Goal: Information Seeking & Learning: Learn about a topic

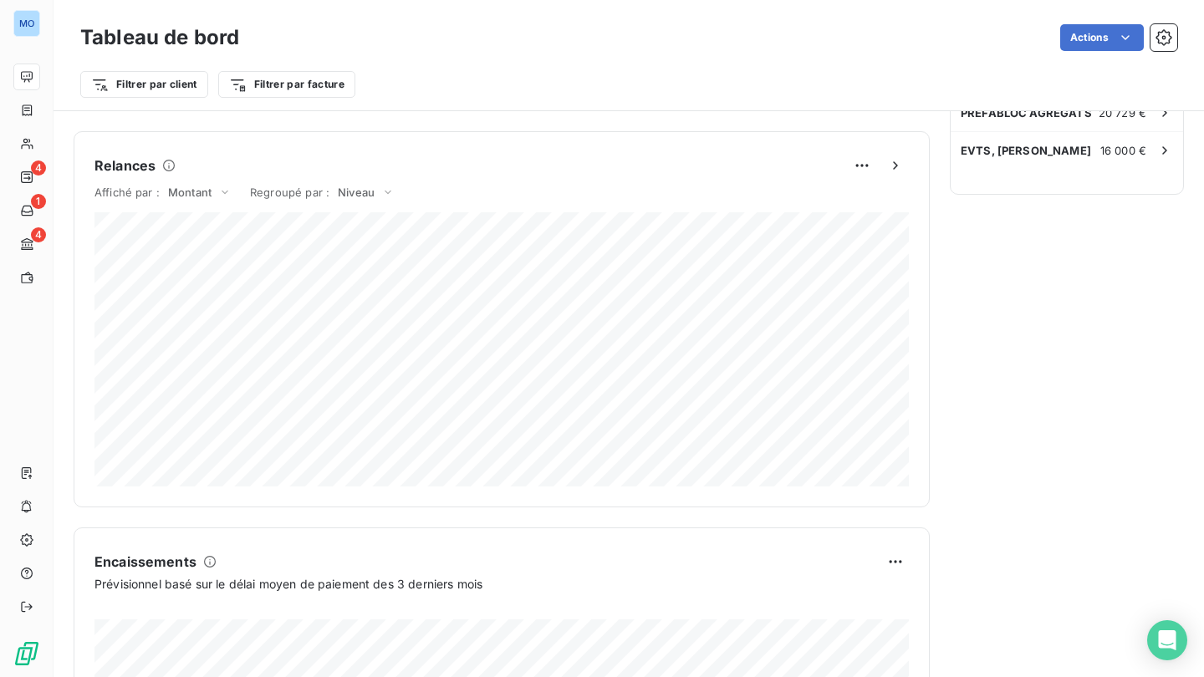
scroll to position [668, 0]
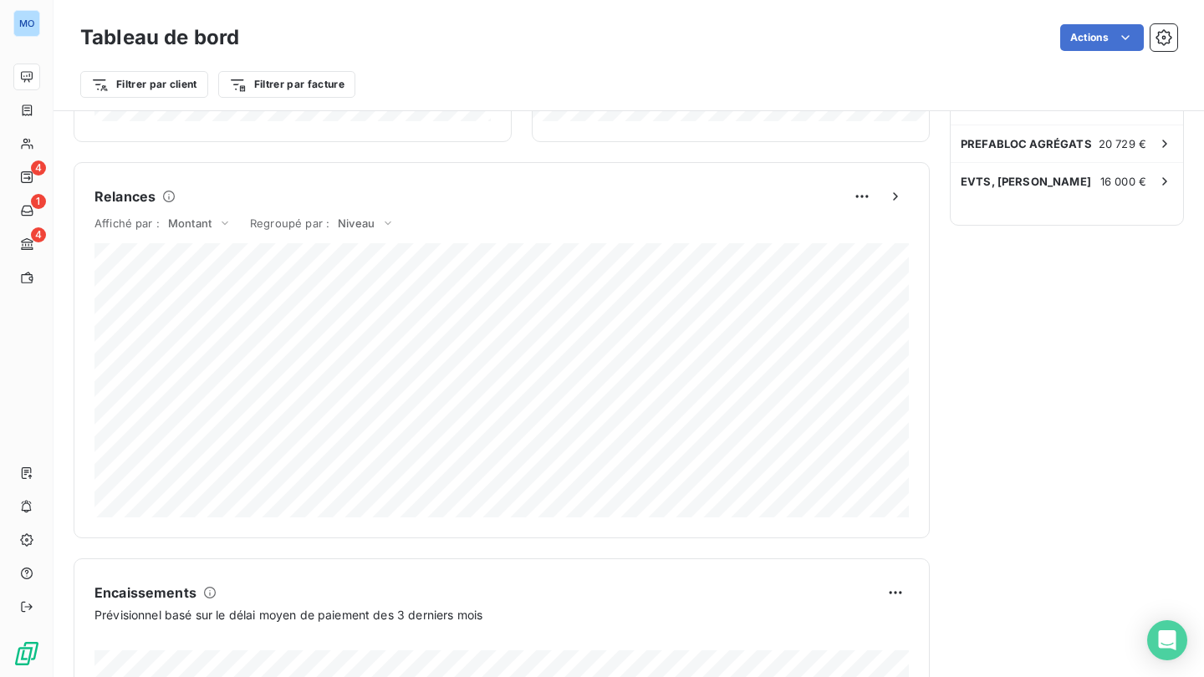
click at [896, 198] on icon "button" at bounding box center [895, 196] width 4 height 8
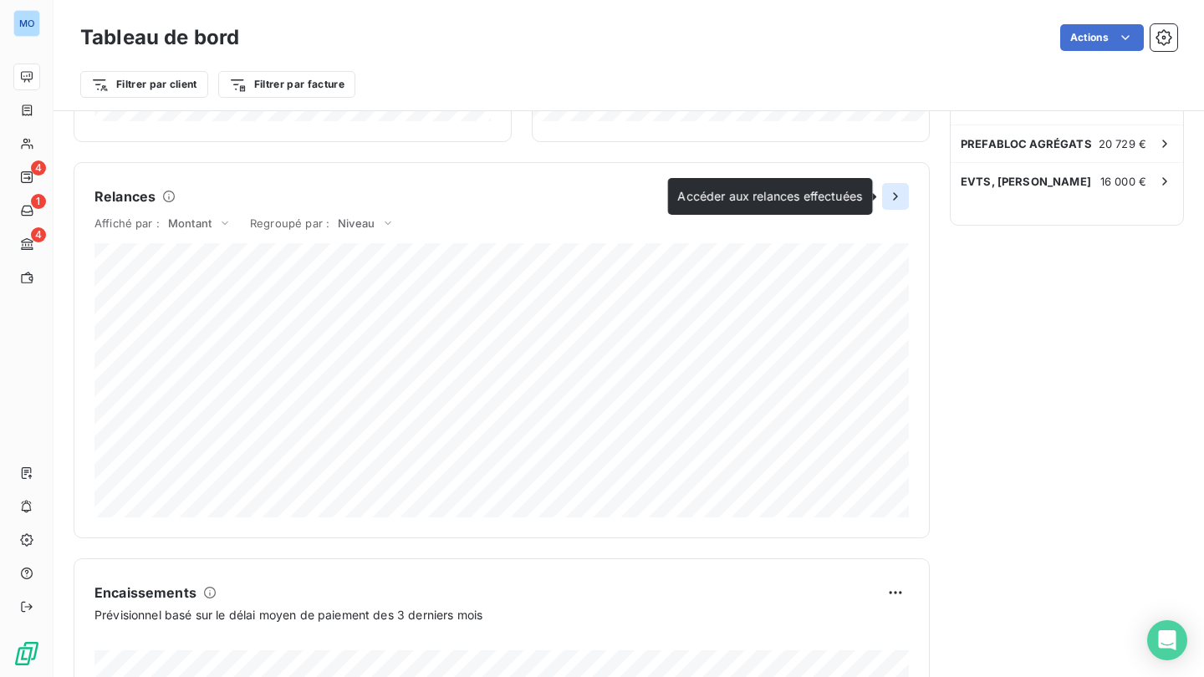
click at [900, 197] on icon "button" at bounding box center [895, 196] width 17 height 17
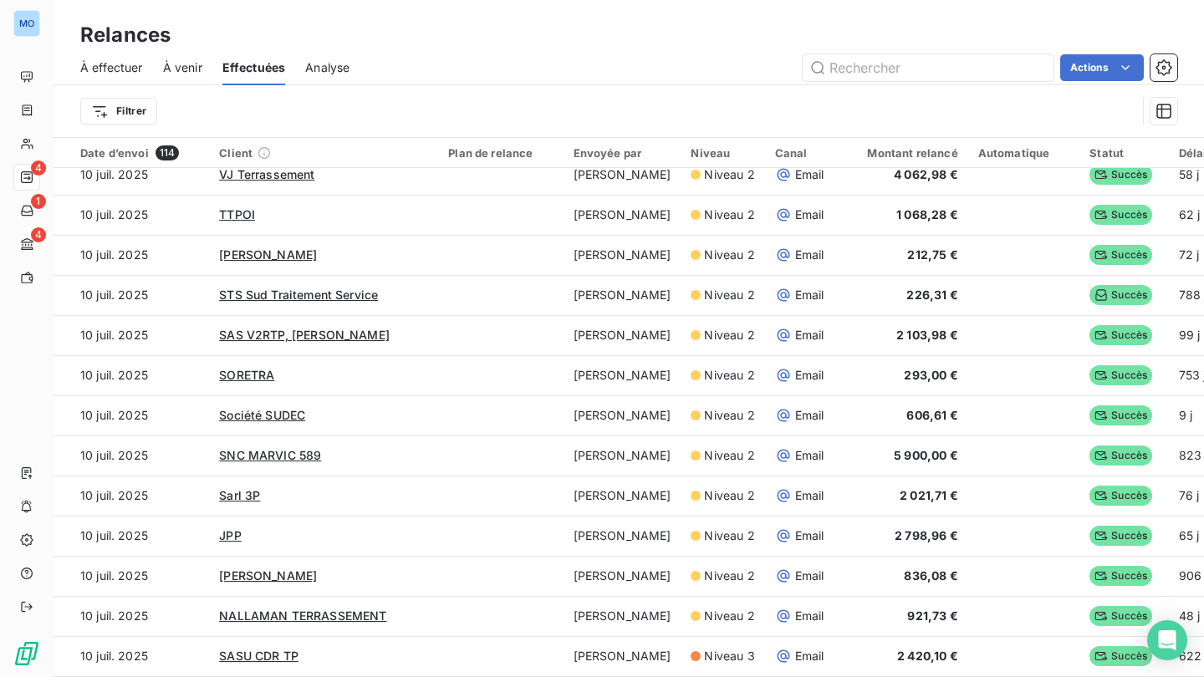
scroll to position [3511, 0]
click at [327, 63] on span "Analyse" at bounding box center [327, 67] width 44 height 17
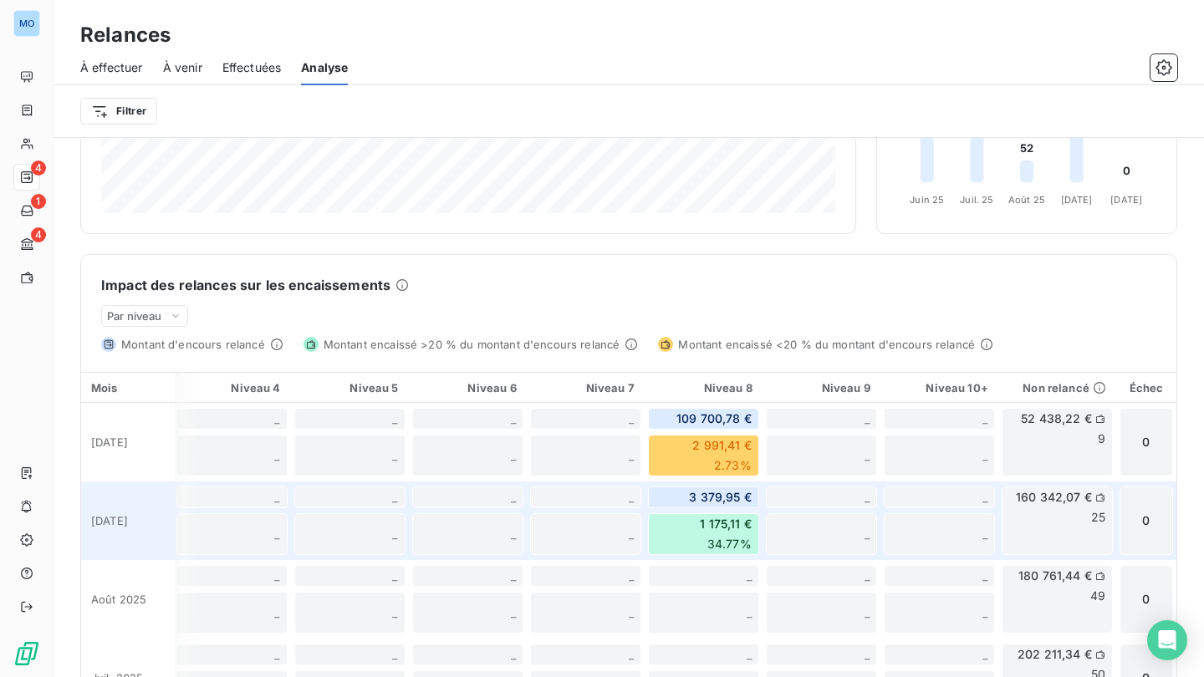
scroll to position [281, 0]
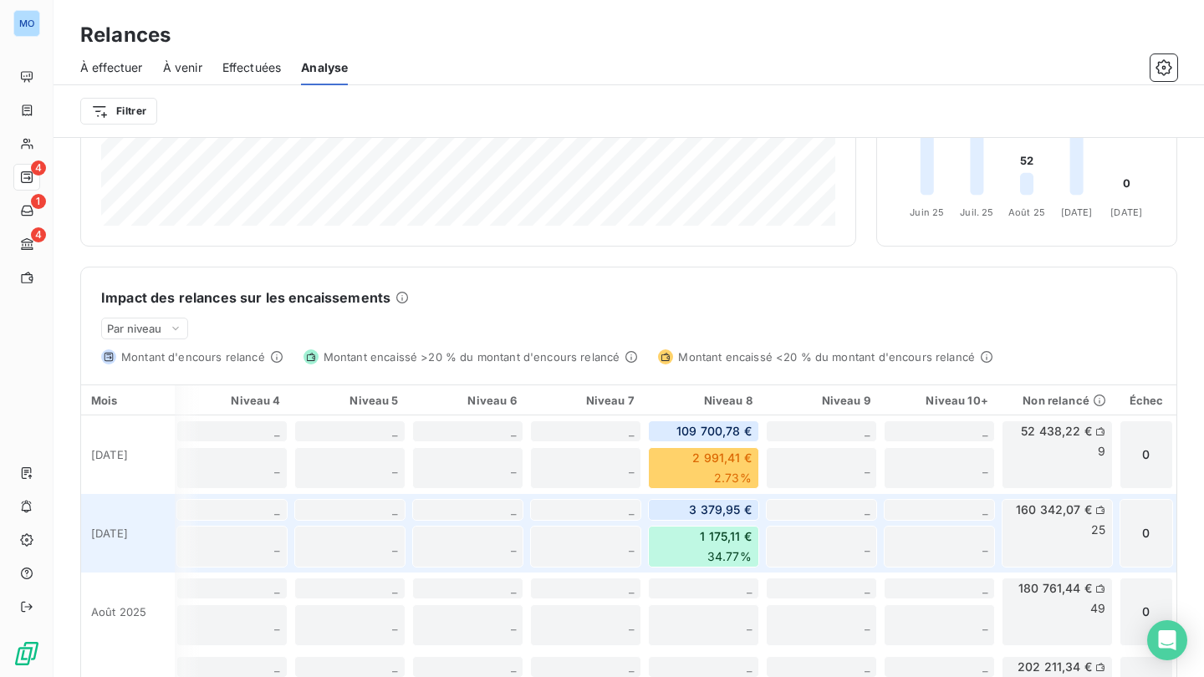
click at [1054, 514] on span "160 342,07 €" at bounding box center [1054, 510] width 76 height 17
click at [1101, 511] on icon at bounding box center [1101, 510] width 10 height 10
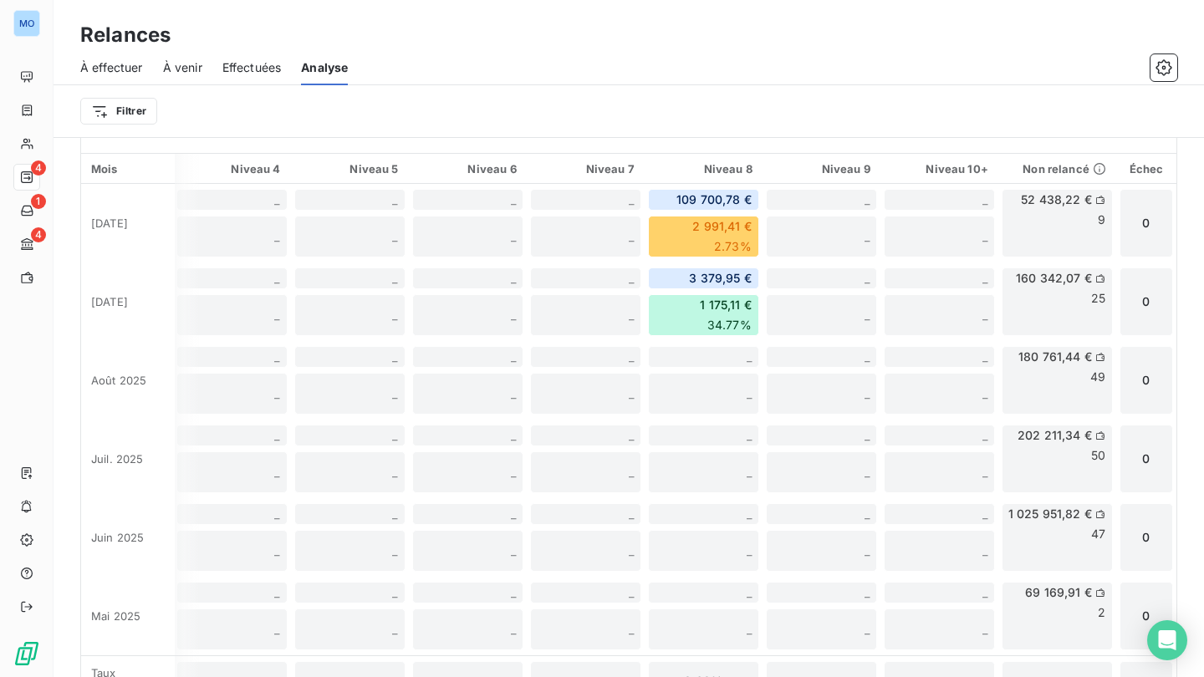
scroll to position [0, 592]
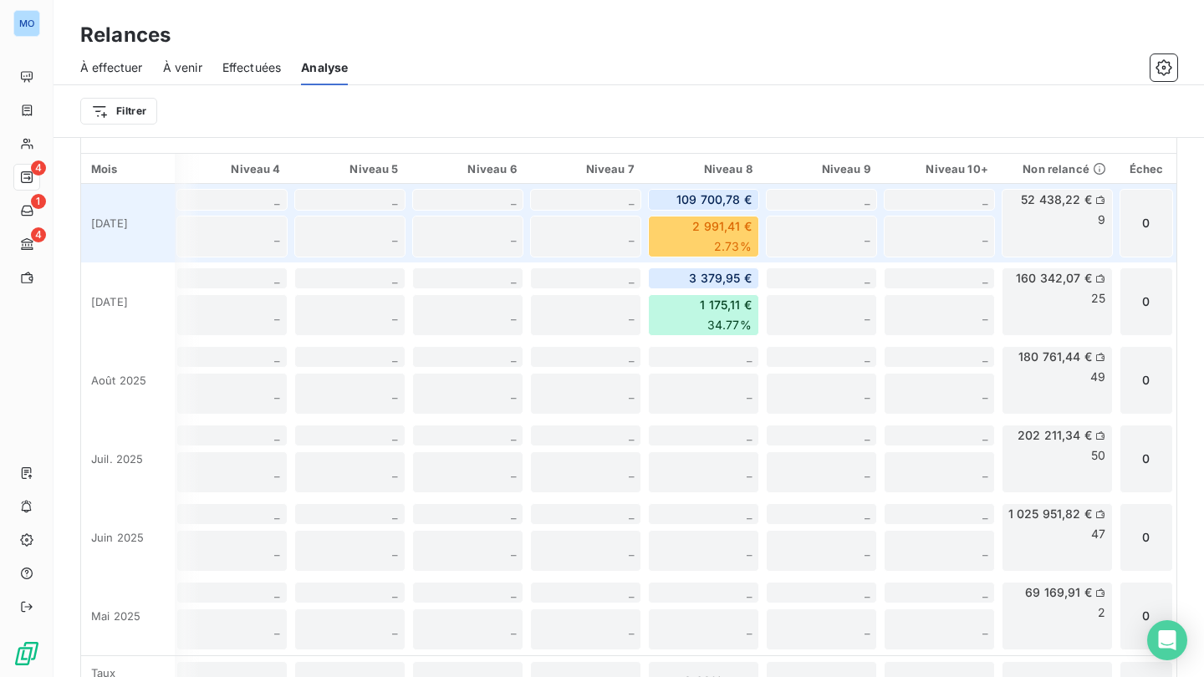
drag, startPoint x: 50, startPoint y: 500, endPoint x: 1064, endPoint y: 215, distance: 1053.1
click at [1064, 215] on div "52 438,22 € 9" at bounding box center [1057, 223] width 111 height 69
click at [1100, 199] on icon at bounding box center [1101, 200] width 10 height 10
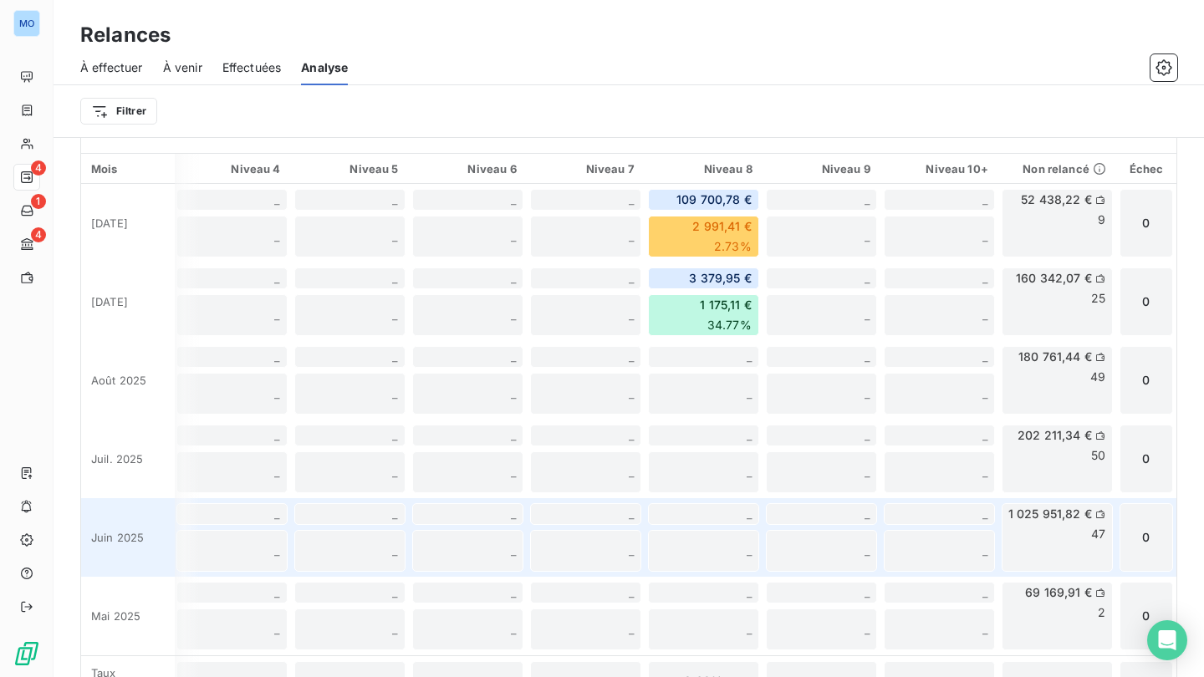
scroll to position [518, 0]
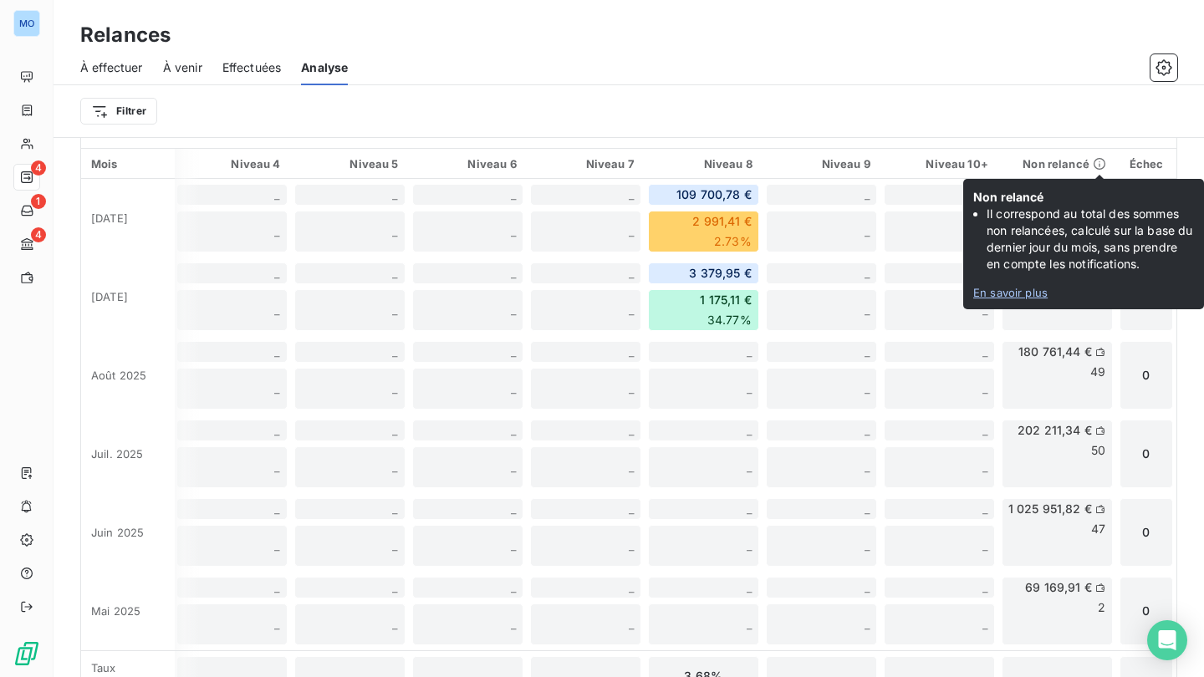
click at [1097, 162] on icon at bounding box center [1099, 163] width 13 height 13
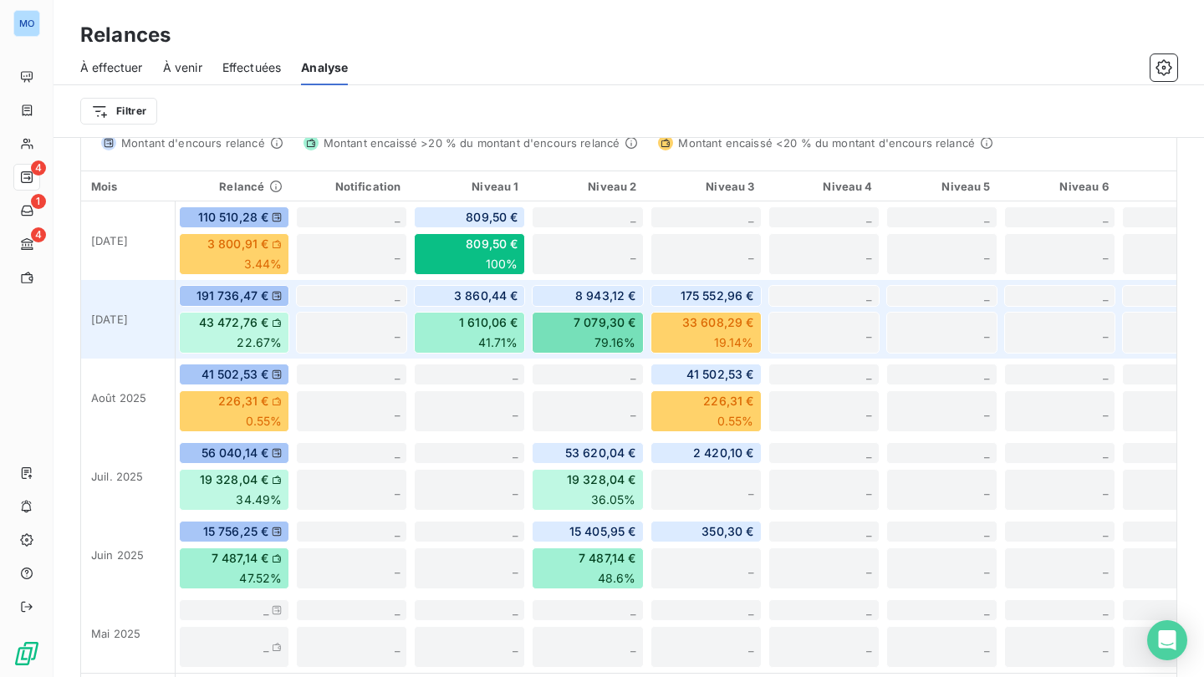
scroll to position [0, 0]
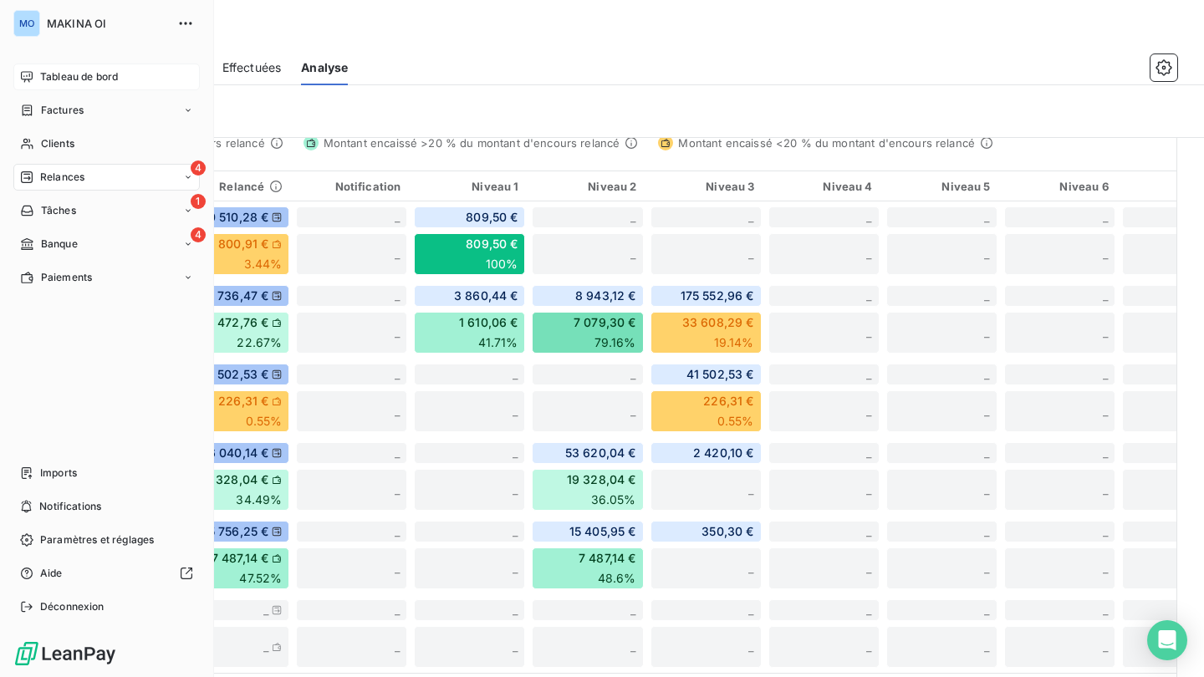
click at [54, 76] on span "Tableau de bord" at bounding box center [79, 76] width 78 height 15
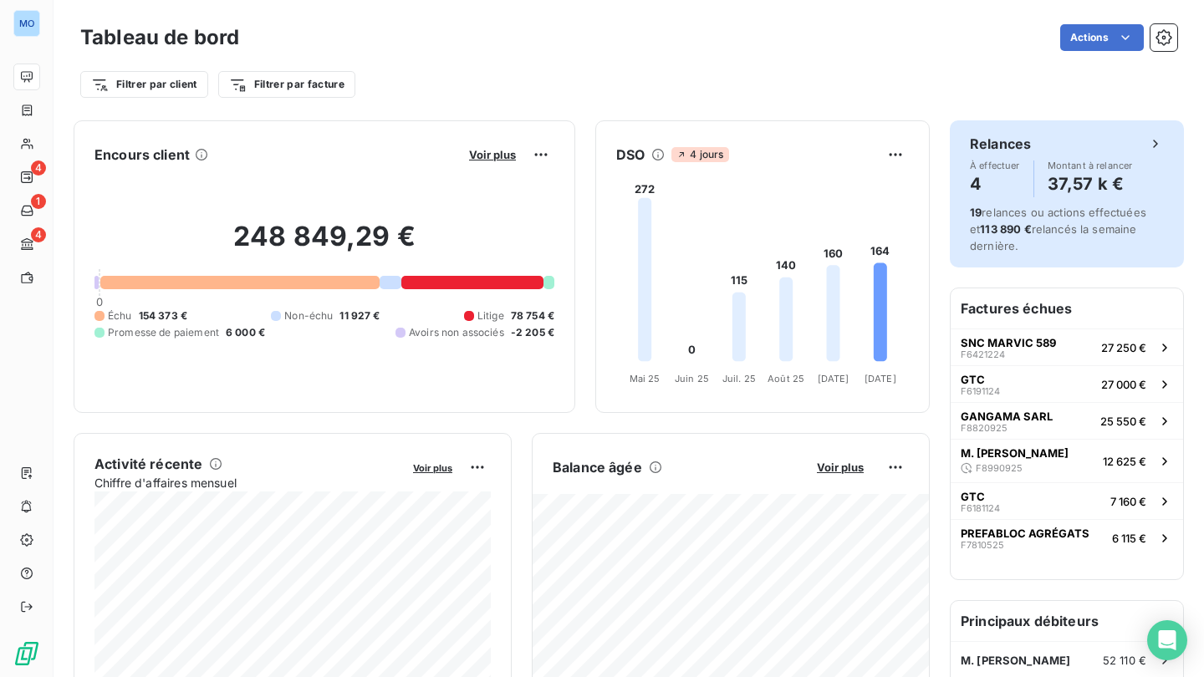
click at [1157, 146] on icon at bounding box center [1155, 144] width 4 height 8
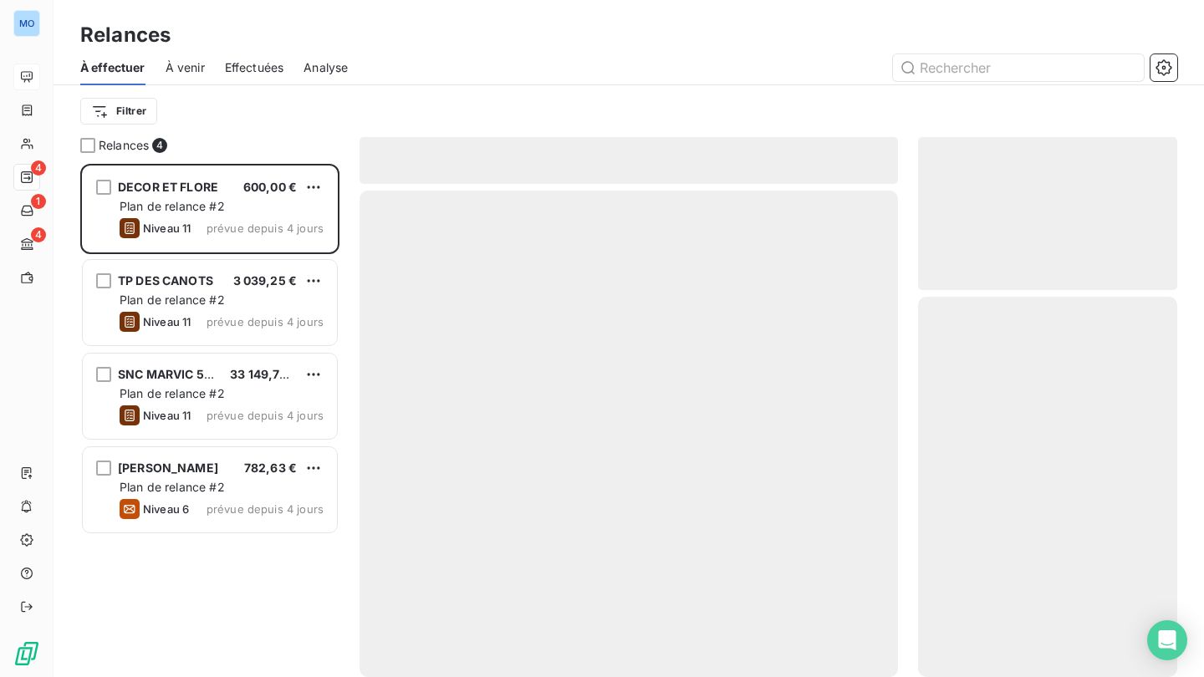
scroll to position [514, 259]
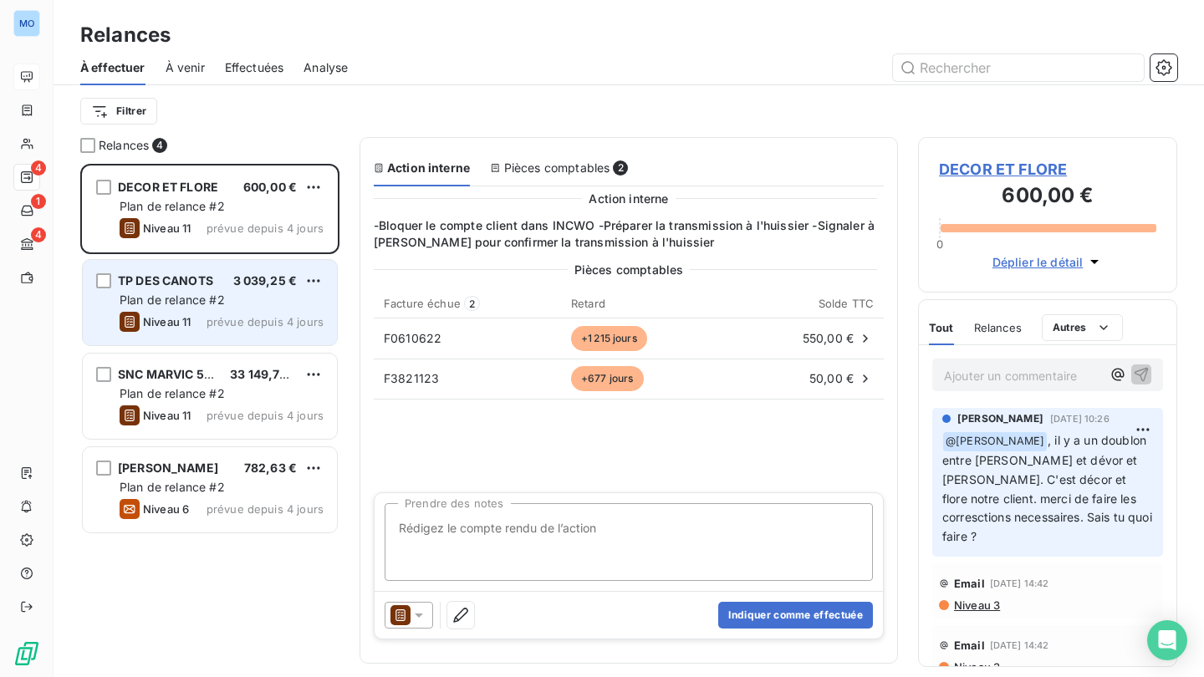
click at [257, 319] on span "prévue depuis 4 jours" at bounding box center [265, 321] width 117 height 13
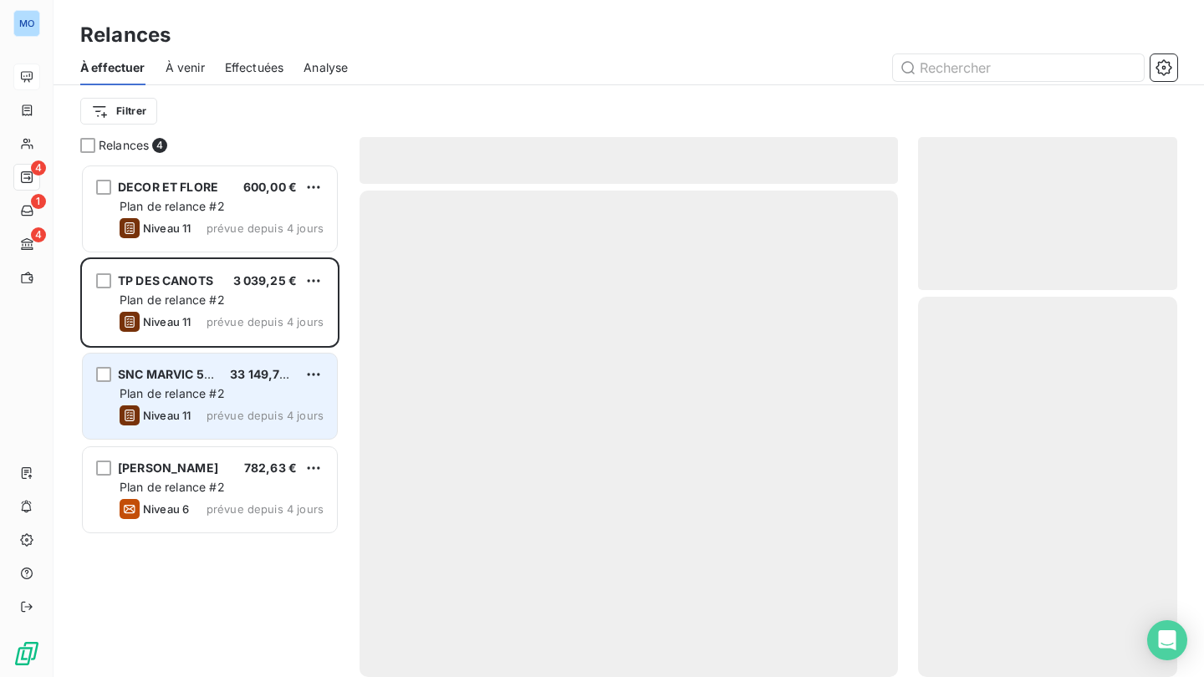
click at [258, 400] on div "Plan de relance #2" at bounding box center [222, 394] width 204 height 17
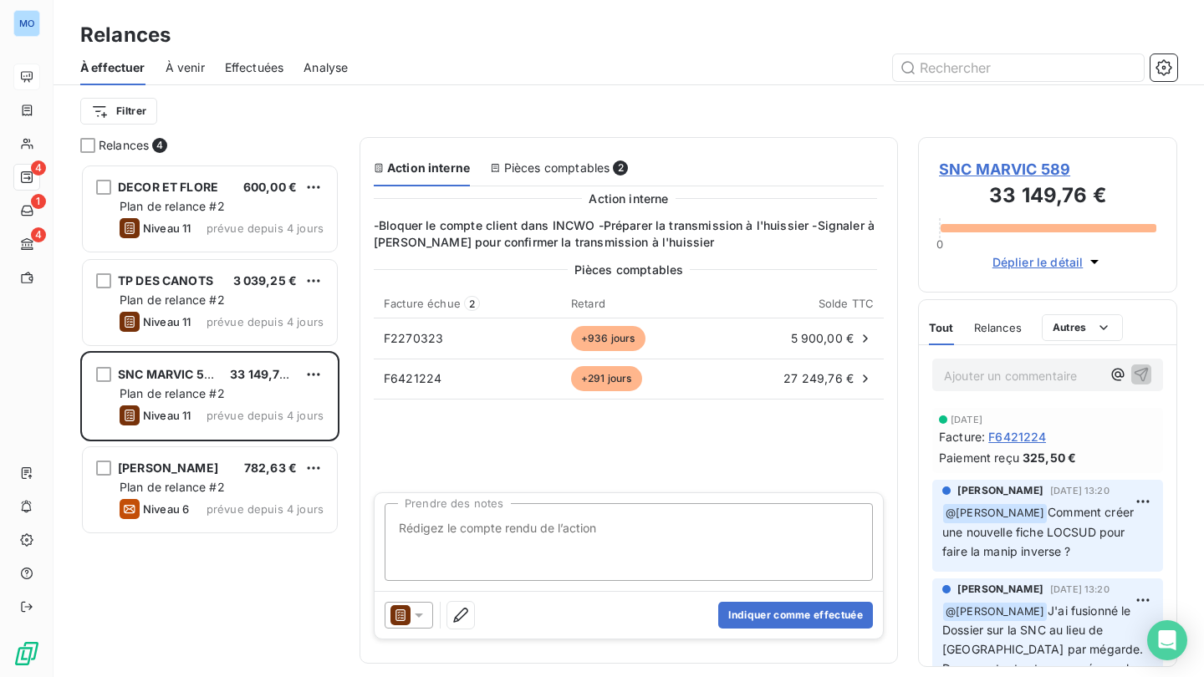
click at [246, 585] on div "DECOR ET FLORE 600,00 € Plan de relance #2 Niveau 11 prévue depuis 4 jours TP D…" at bounding box center [209, 421] width 259 height 514
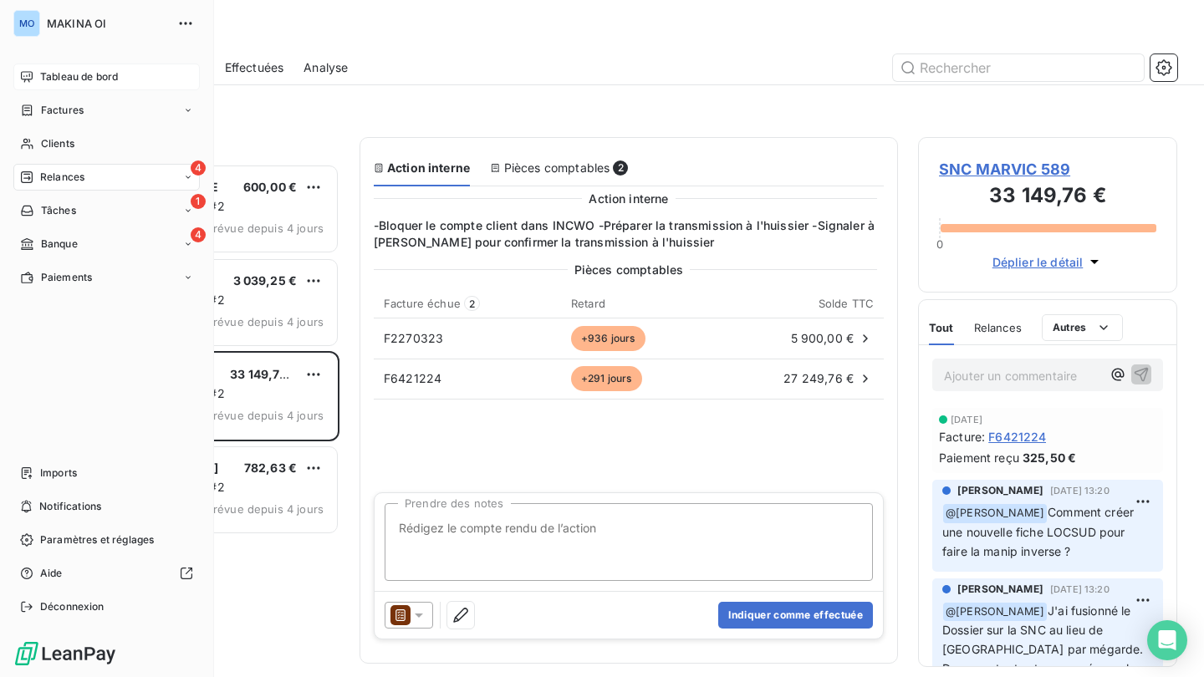
click at [42, 73] on span "Tableau de bord" at bounding box center [79, 76] width 78 height 15
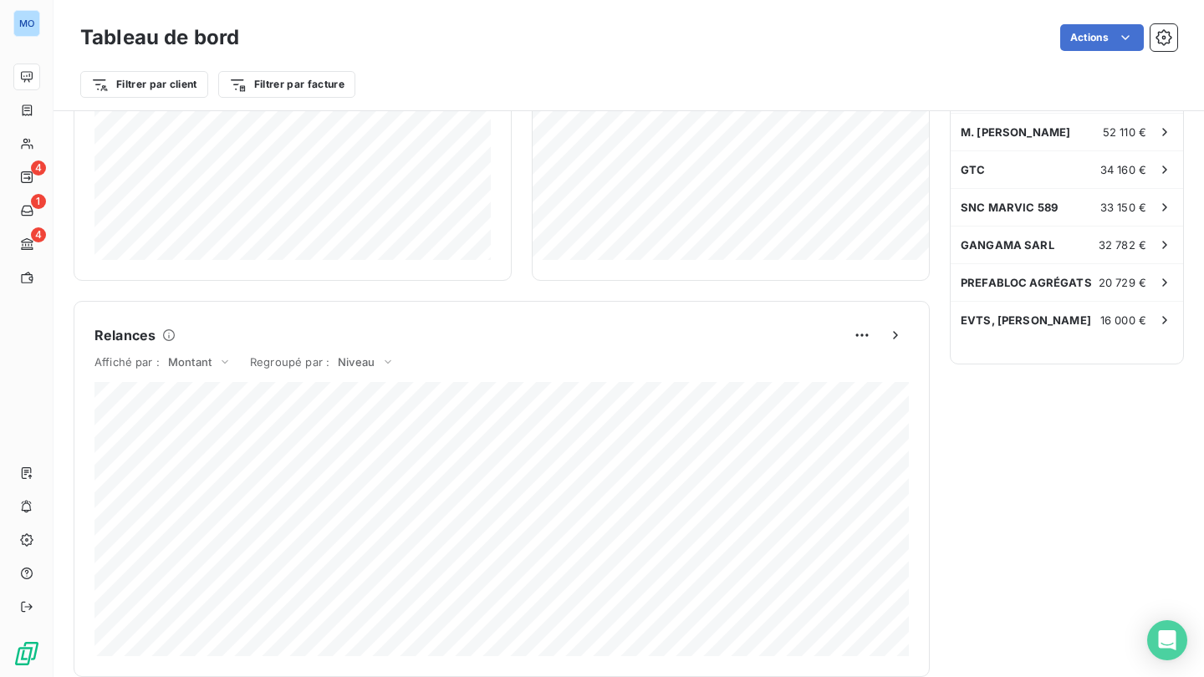
scroll to position [524, 0]
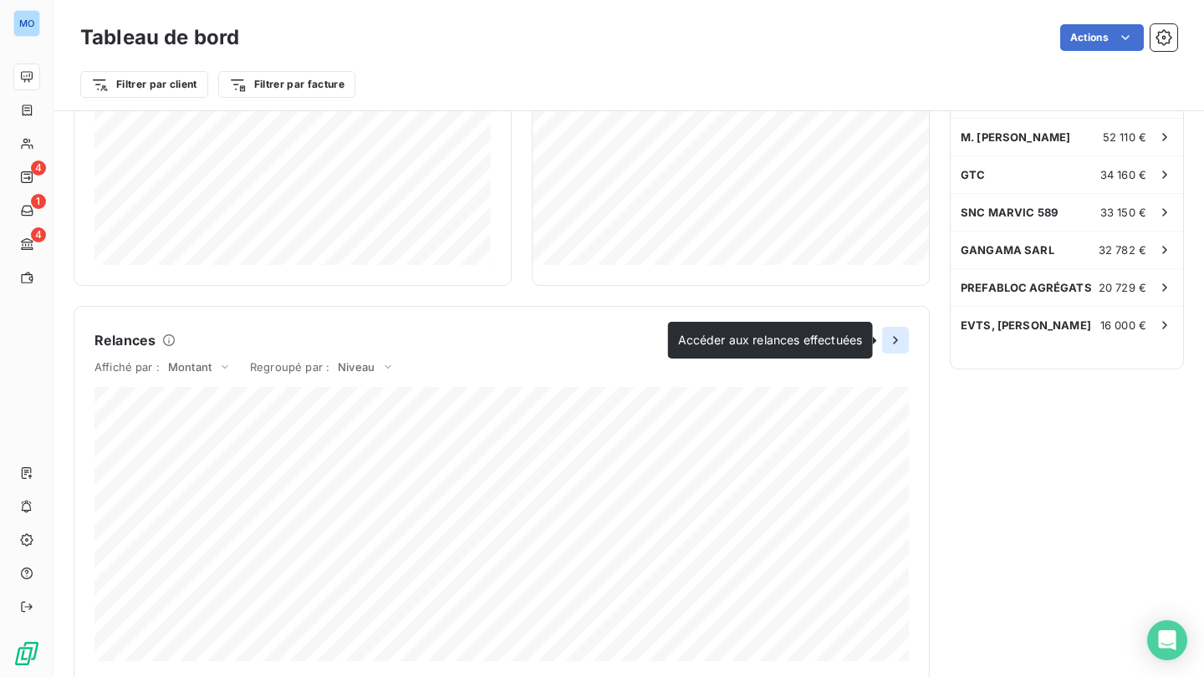
click at [897, 340] on icon "button" at bounding box center [895, 340] width 4 height 8
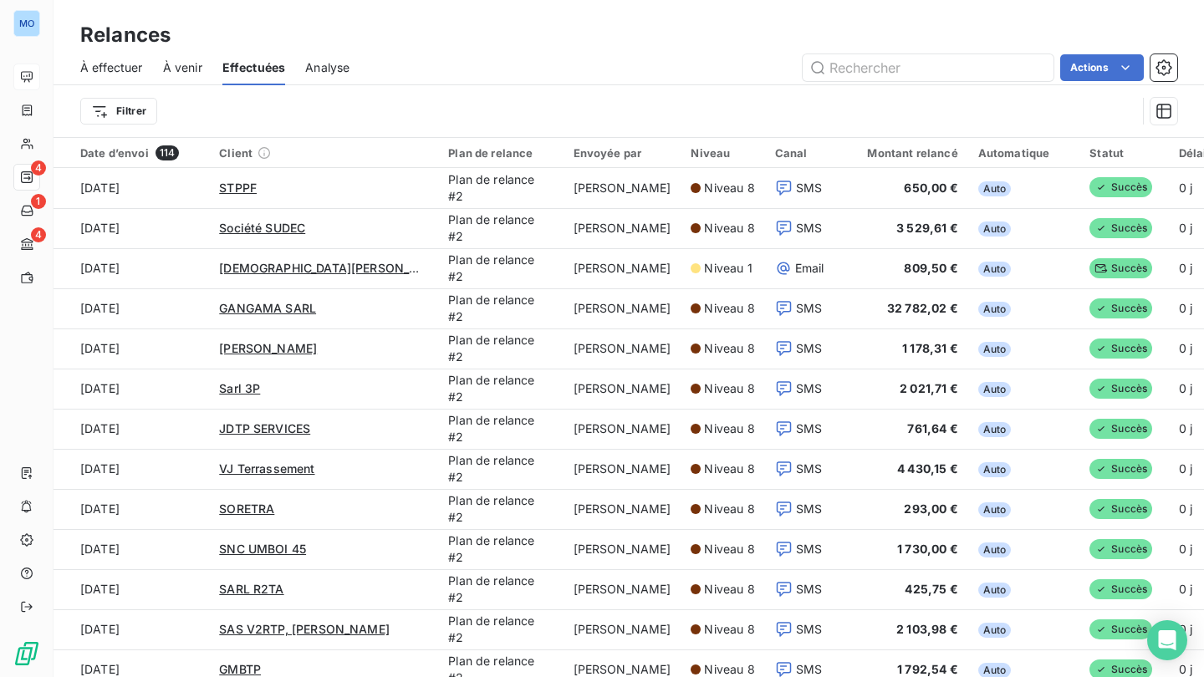
click at [320, 64] on span "Analyse" at bounding box center [327, 67] width 44 height 17
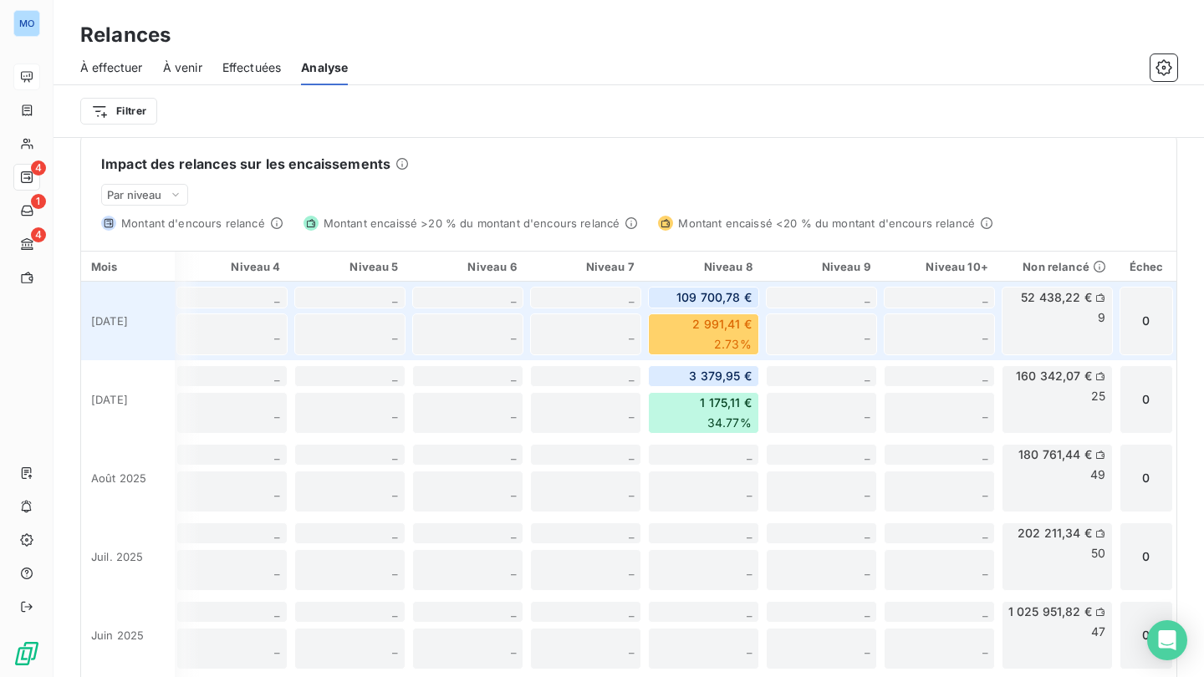
scroll to position [0, 592]
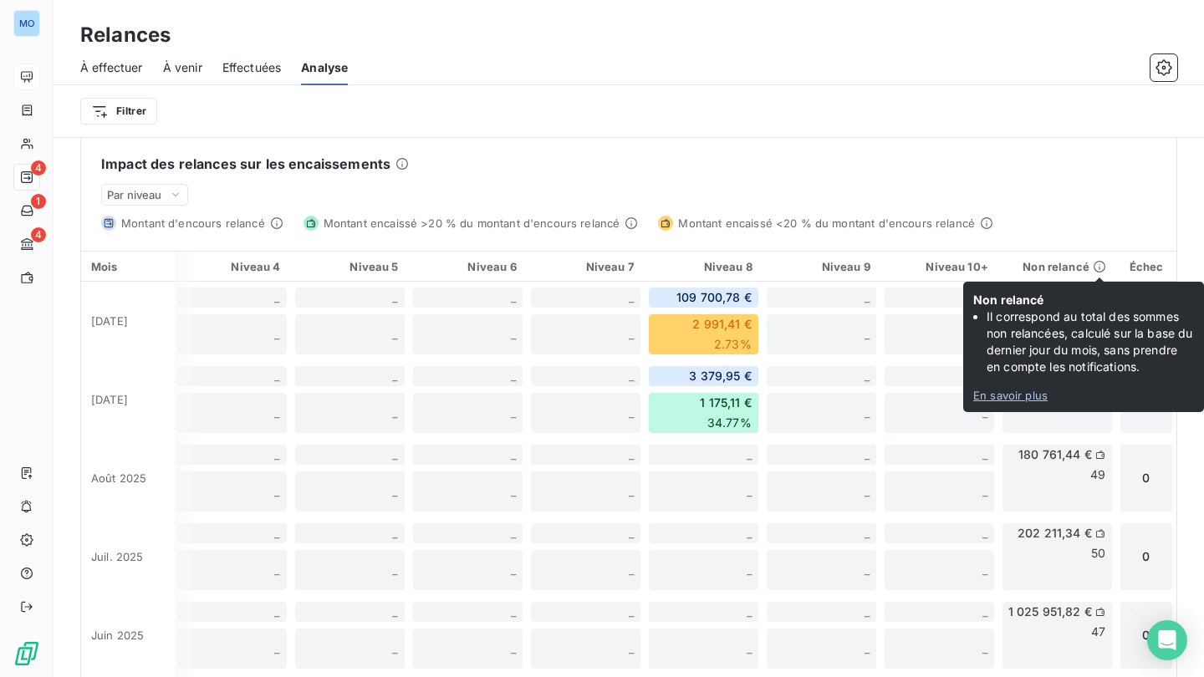
click at [1020, 396] on link "En savoir plus" at bounding box center [1084, 395] width 221 height 13
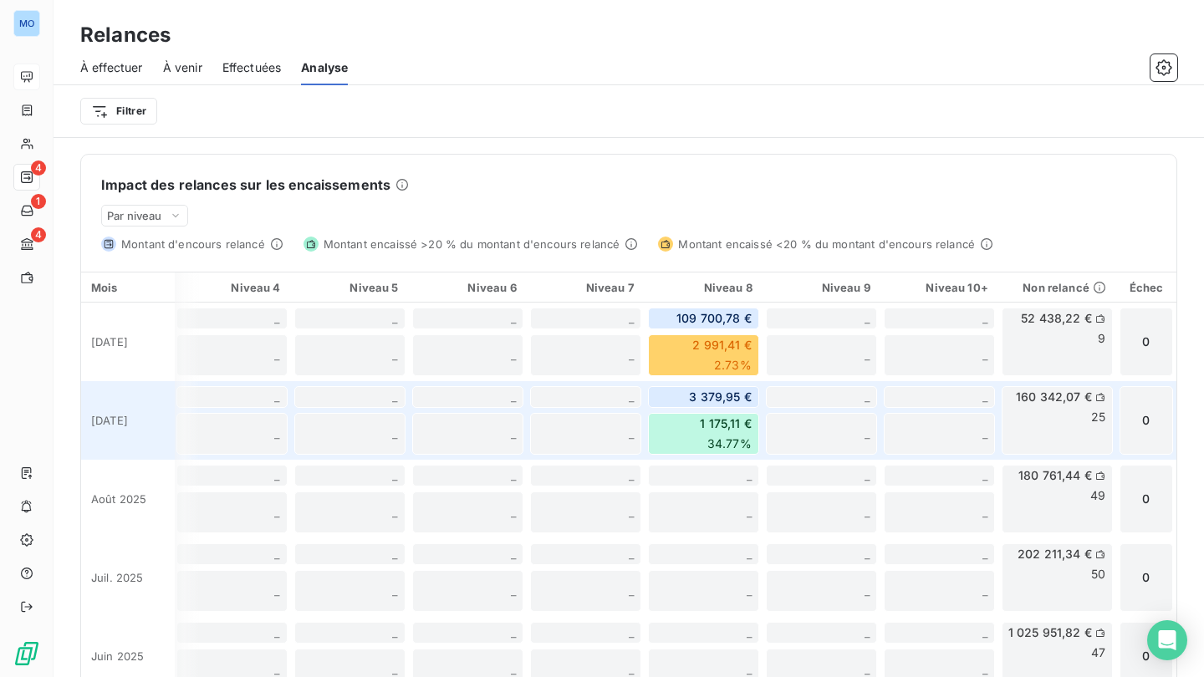
scroll to position [0, 589]
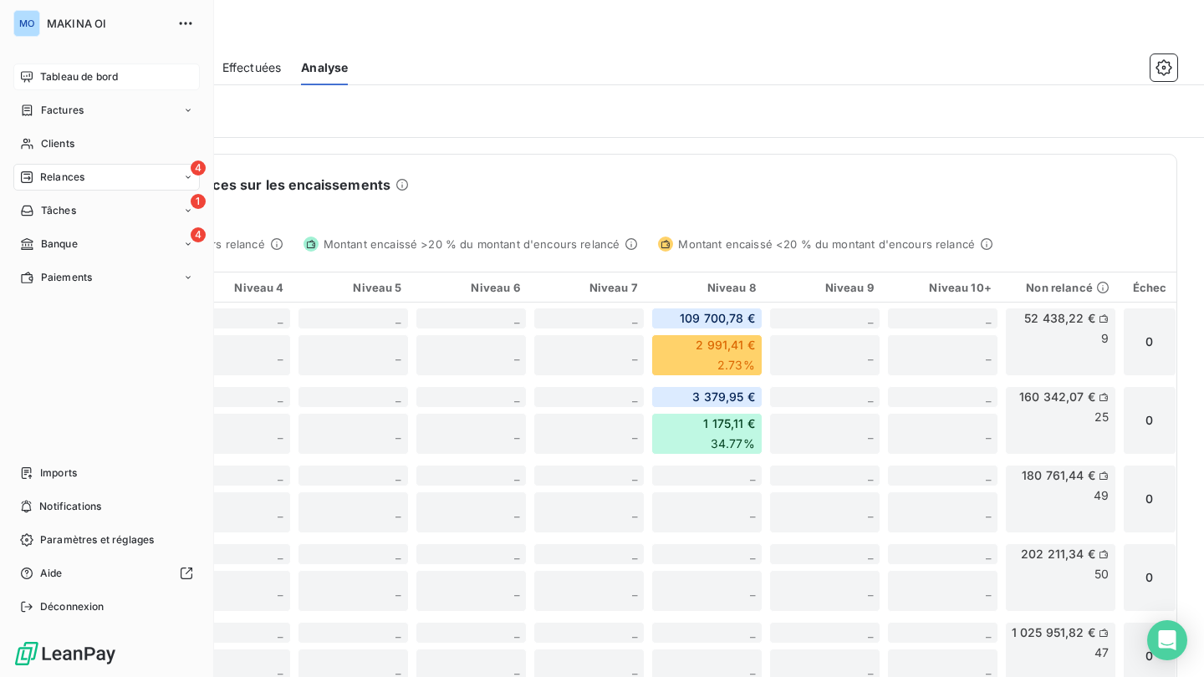
click at [23, 75] on icon at bounding box center [26, 76] width 13 height 13
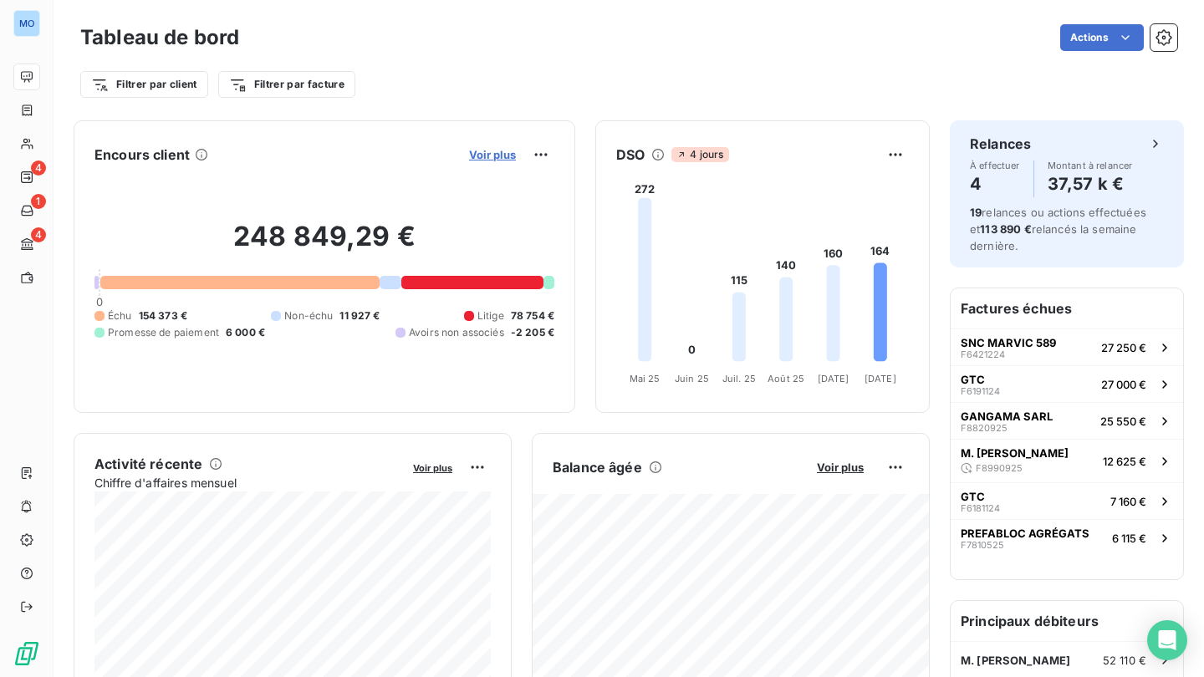
click at [503, 154] on span "Voir plus" at bounding box center [492, 154] width 47 height 13
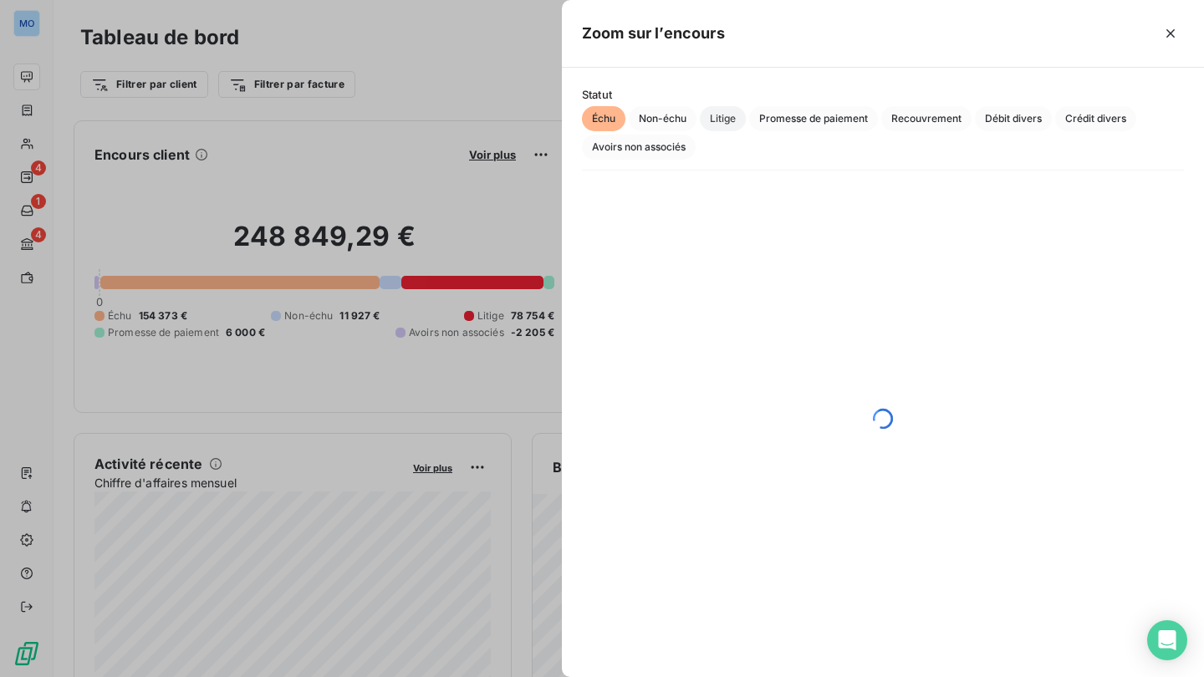
click at [727, 120] on span "Litige" at bounding box center [723, 118] width 46 height 25
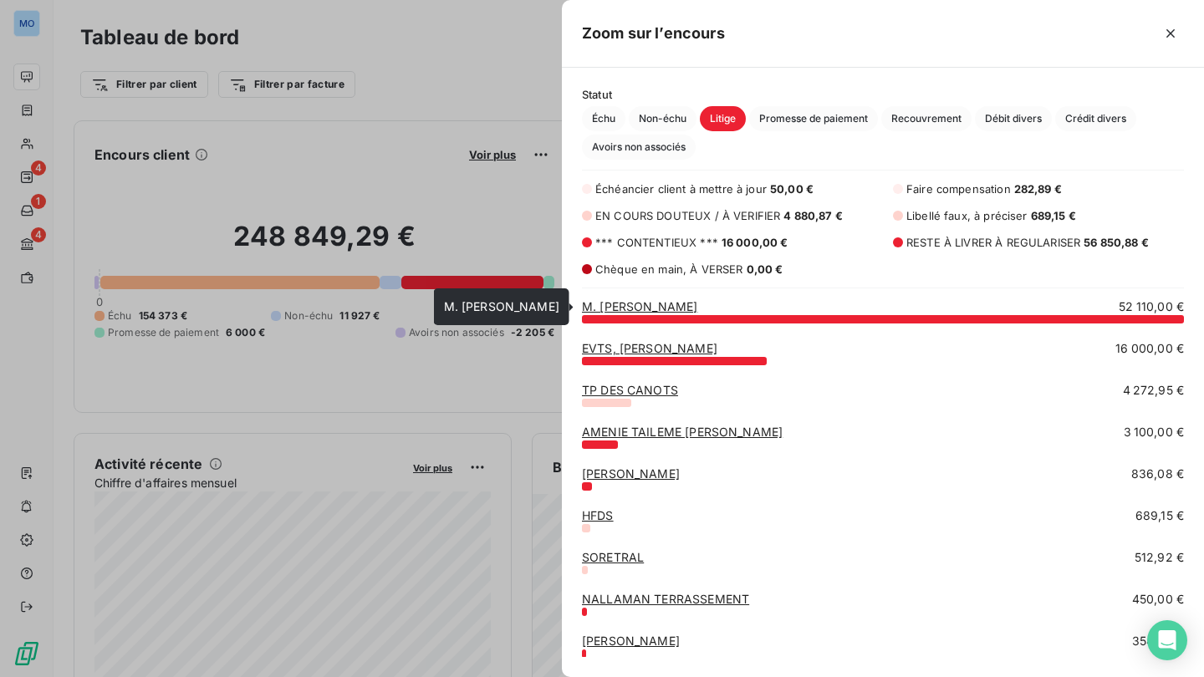
click at [672, 307] on link "M. [PERSON_NAME]" at bounding box center [639, 306] width 115 height 14
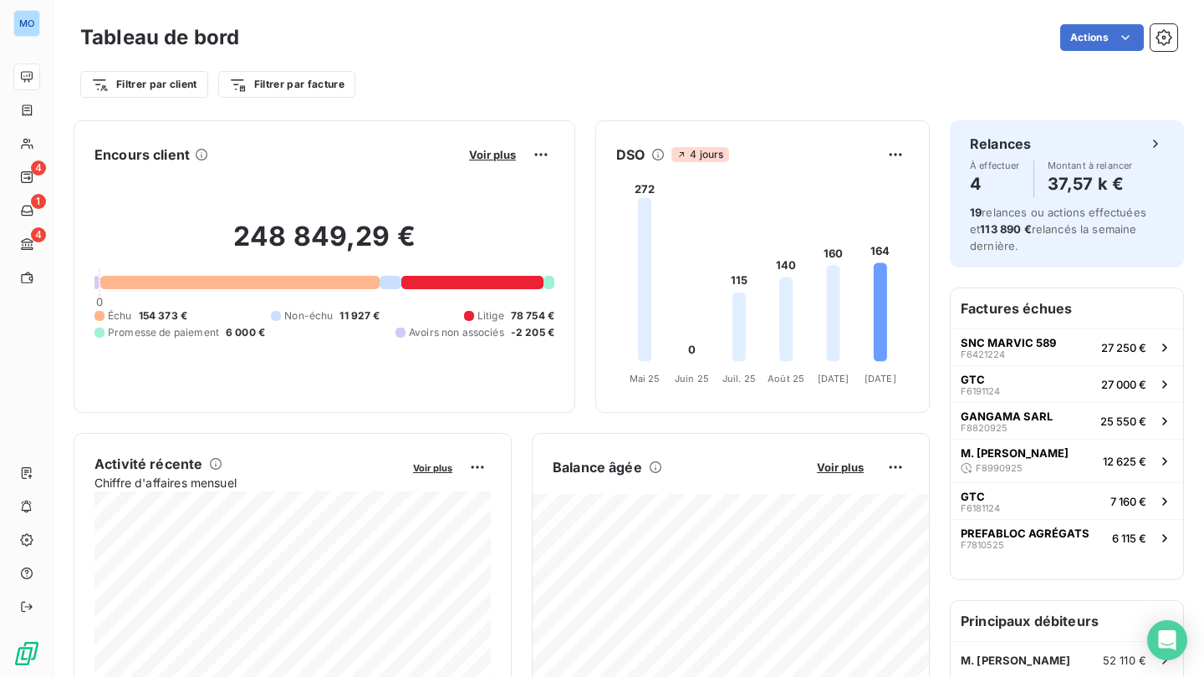
click at [493, 277] on div at bounding box center [472, 282] width 142 height 13
click at [500, 156] on span "Voir plus" at bounding box center [492, 154] width 47 height 13
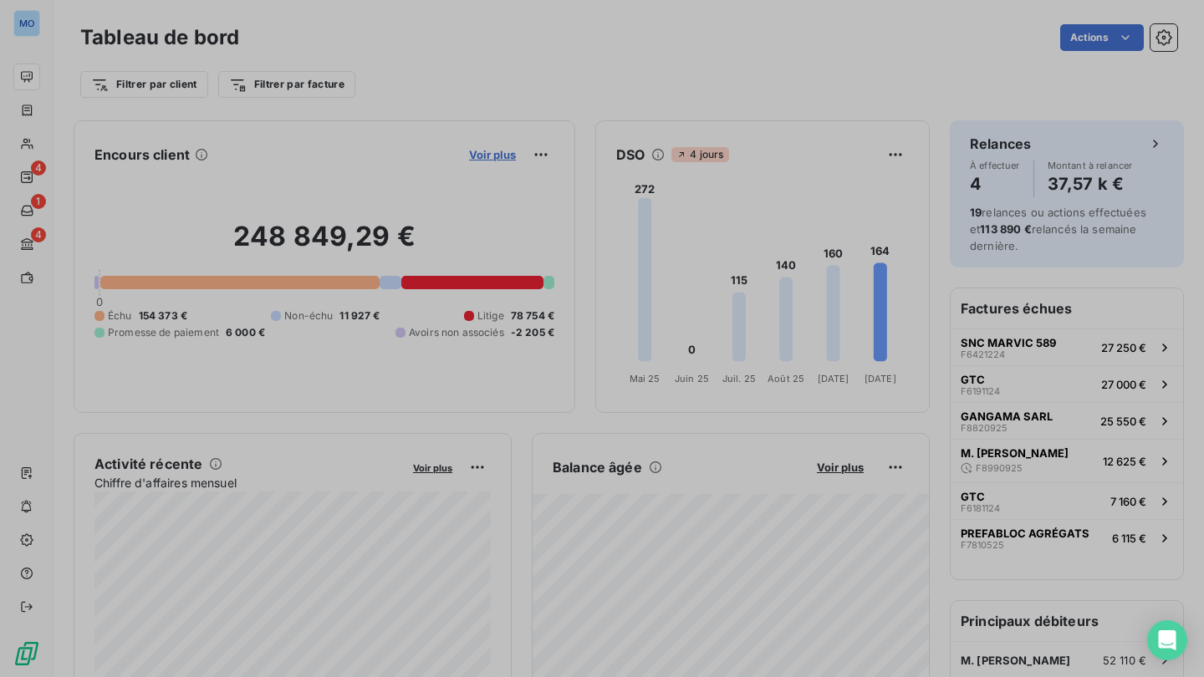
scroll to position [677, 642]
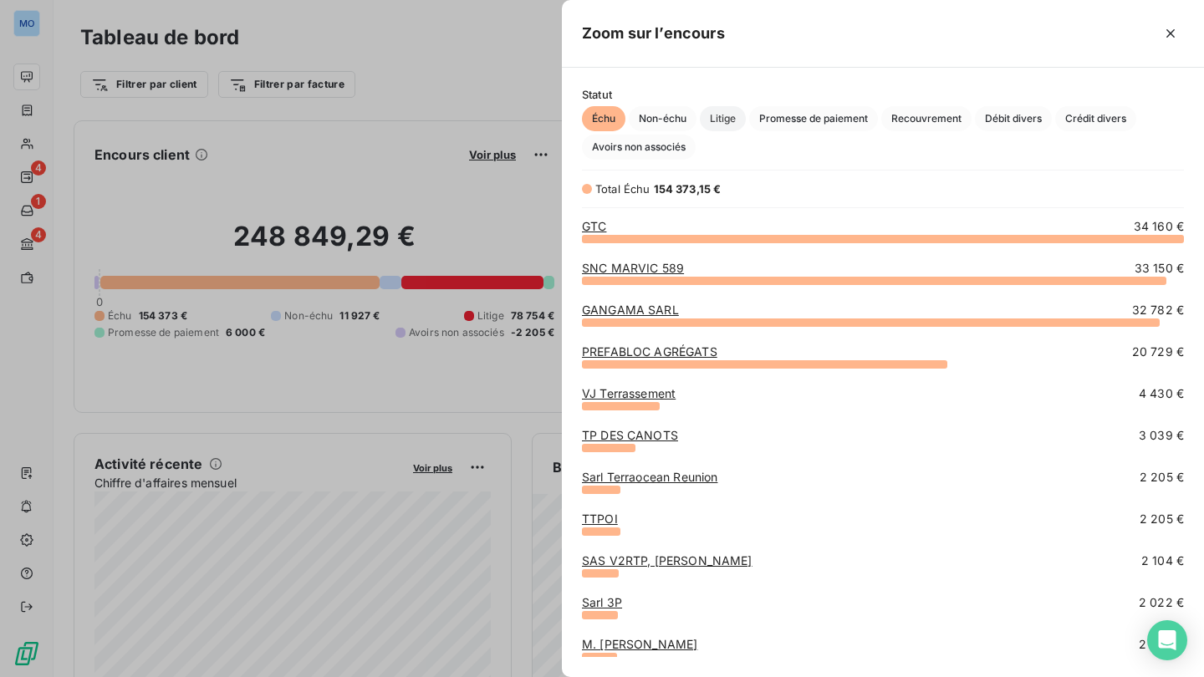
click at [726, 120] on span "Litige" at bounding box center [723, 118] width 46 height 25
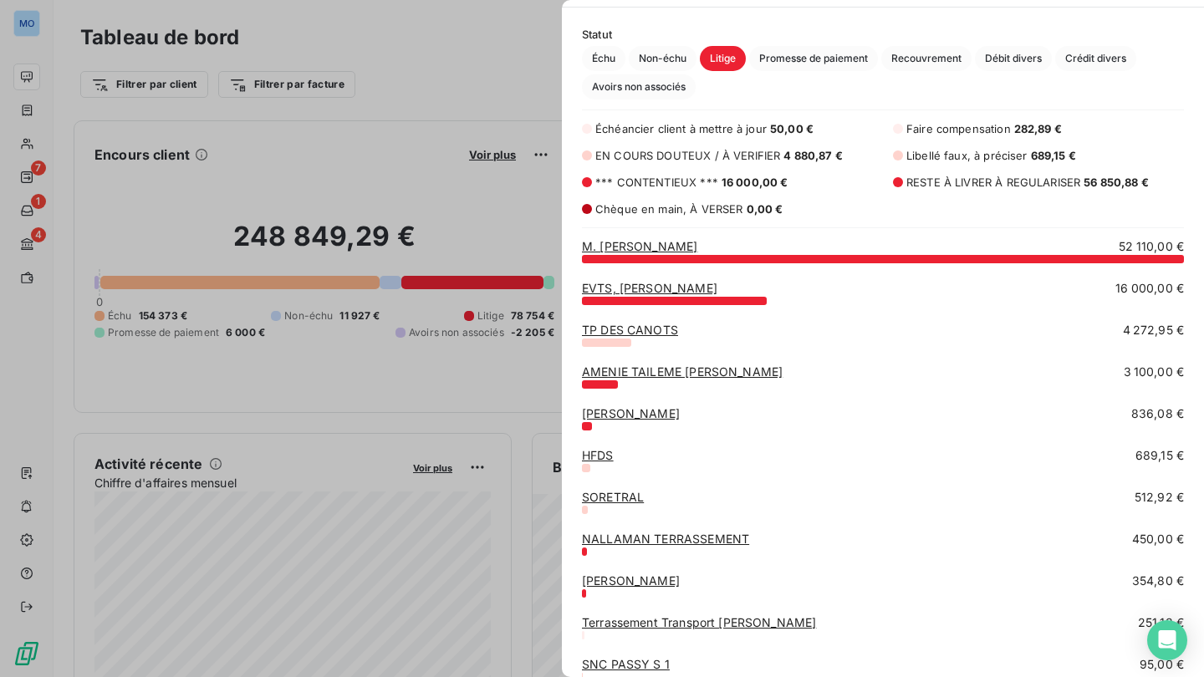
scroll to position [0, 0]
click at [475, 79] on div at bounding box center [602, 338] width 1204 height 677
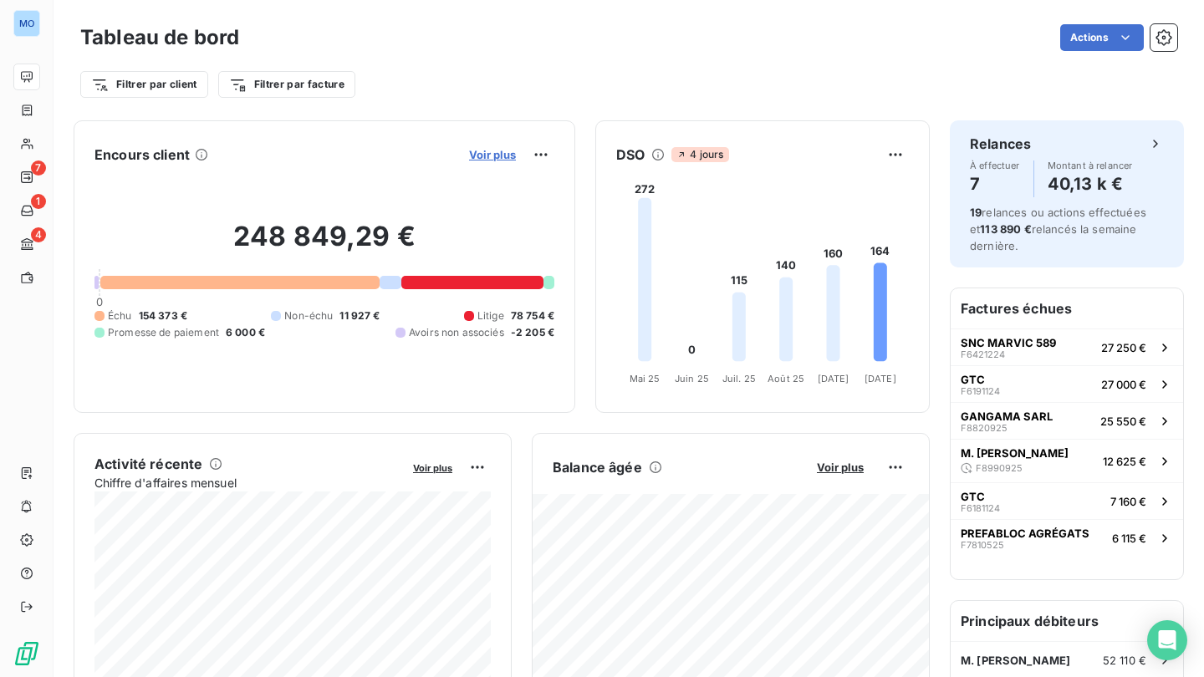
click at [496, 150] on span "Voir plus" at bounding box center [492, 154] width 47 height 13
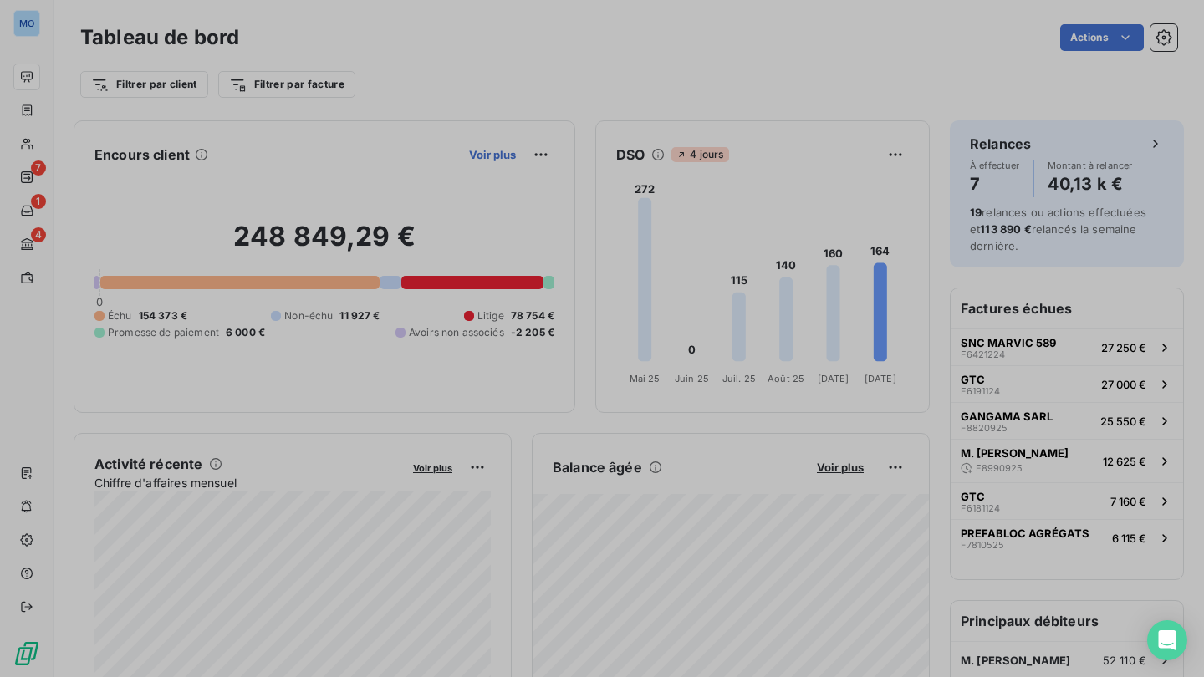
scroll to position [677, 642]
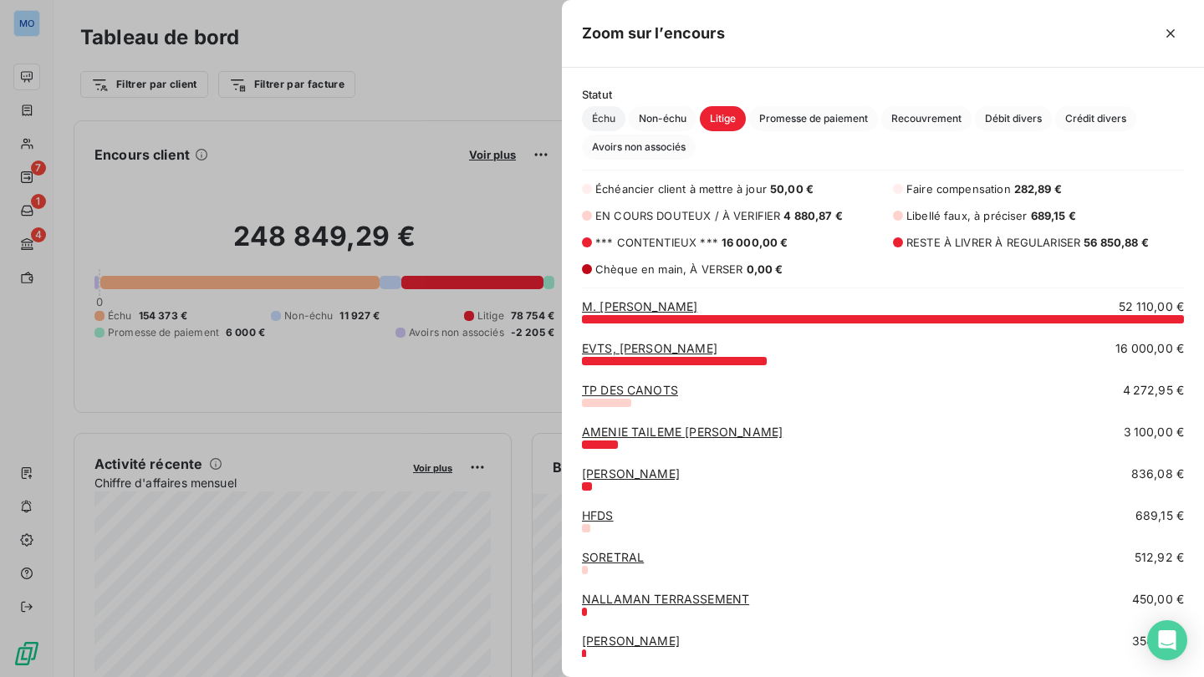
click at [597, 120] on span "Échu" at bounding box center [603, 118] width 43 height 25
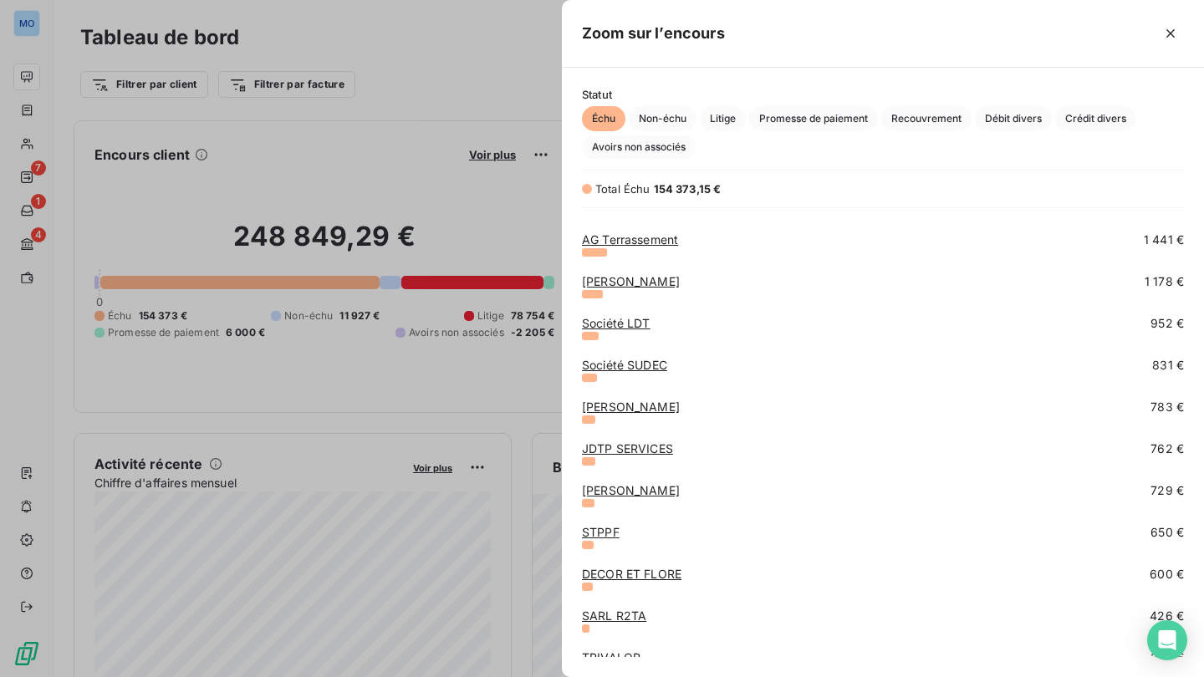
scroll to position [627, 0]
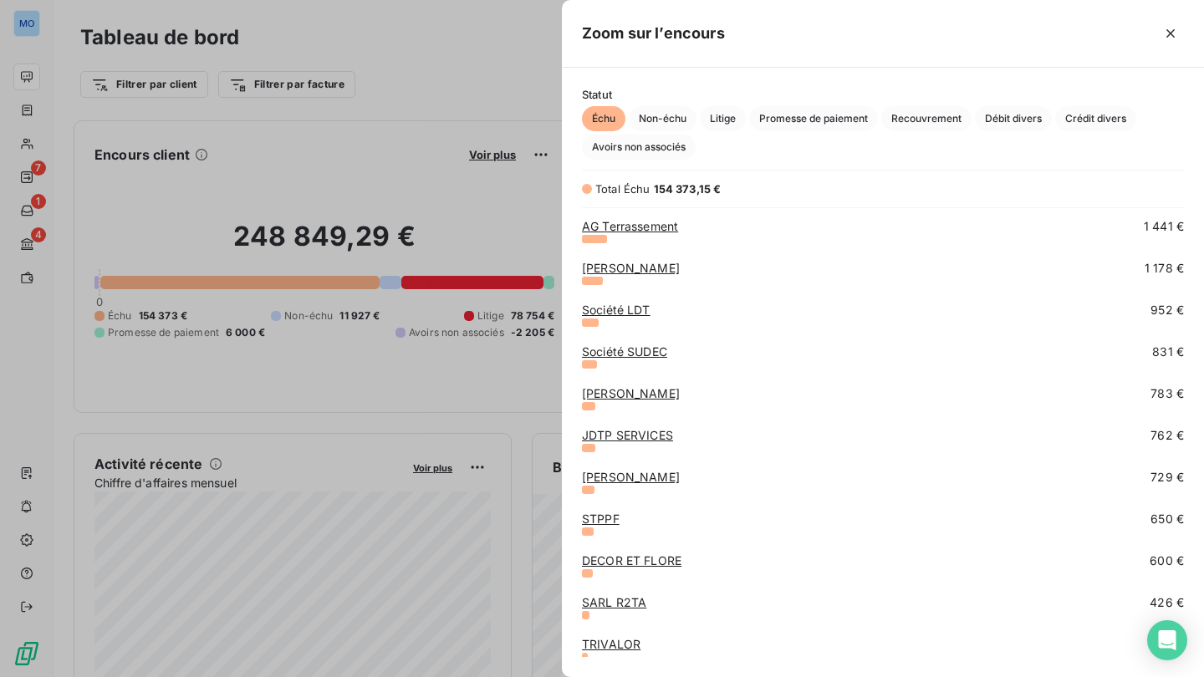
click at [1185, 229] on div "SEM SARL 1 498 € AG Terrassement 1 441 € [PERSON_NAME] 1 178 € Société LDT 952 …" at bounding box center [883, 437] width 642 height 439
click at [1184, 229] on span "1 441 €" at bounding box center [1164, 226] width 40 height 17
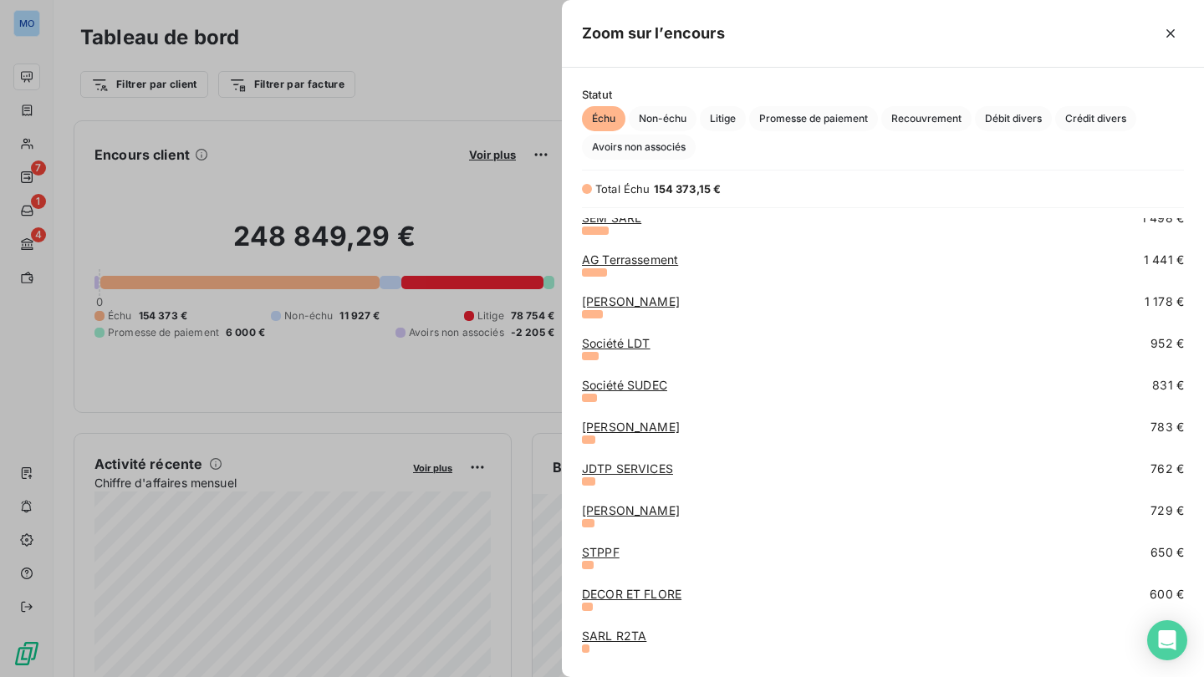
scroll to position [593, 0]
click at [305, 274] on div at bounding box center [602, 338] width 1204 height 677
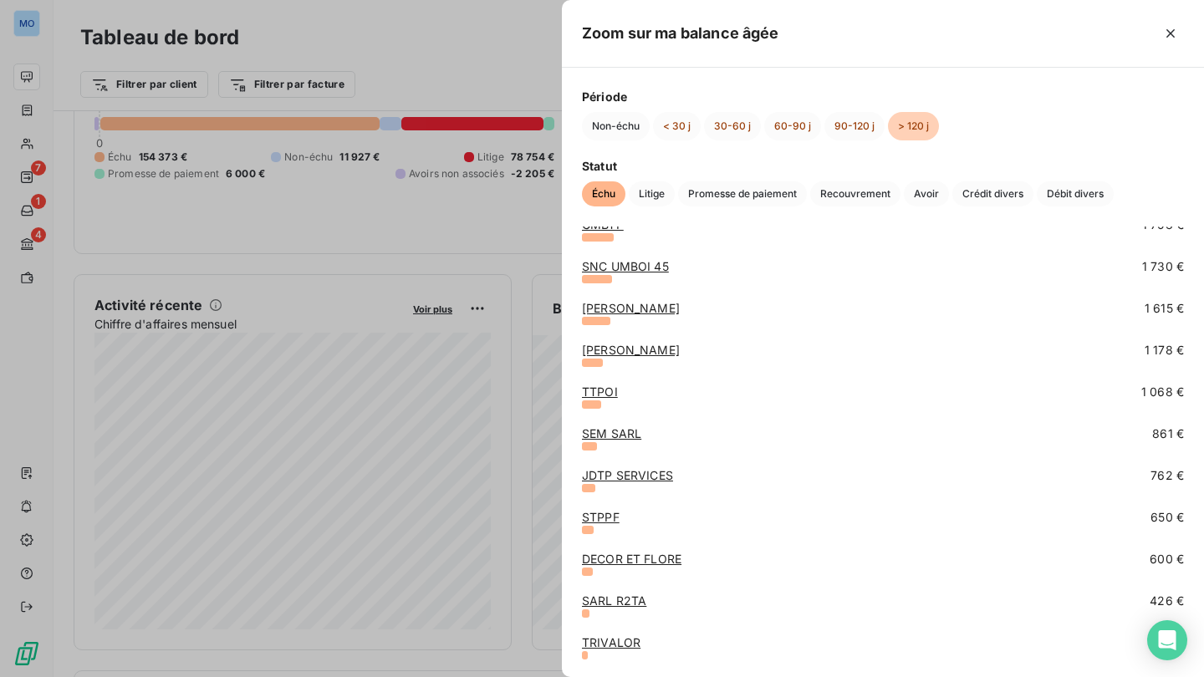
scroll to position [392, 0]
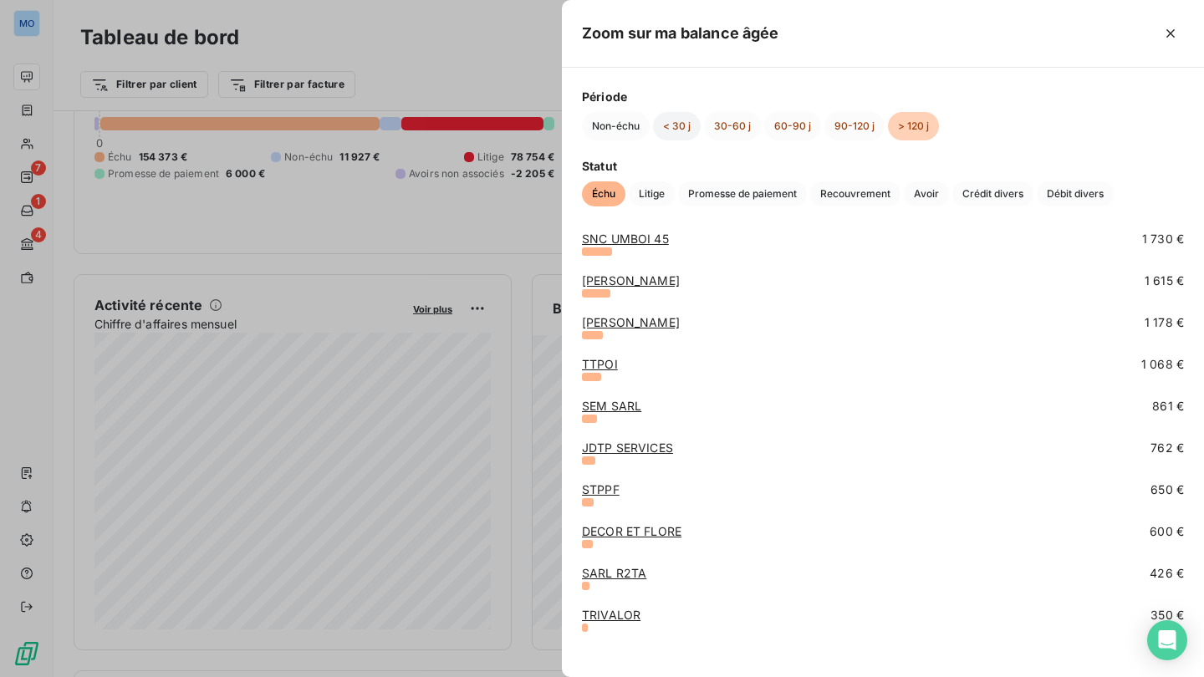
click at [677, 133] on button "< 30 j" at bounding box center [677, 126] width 48 height 28
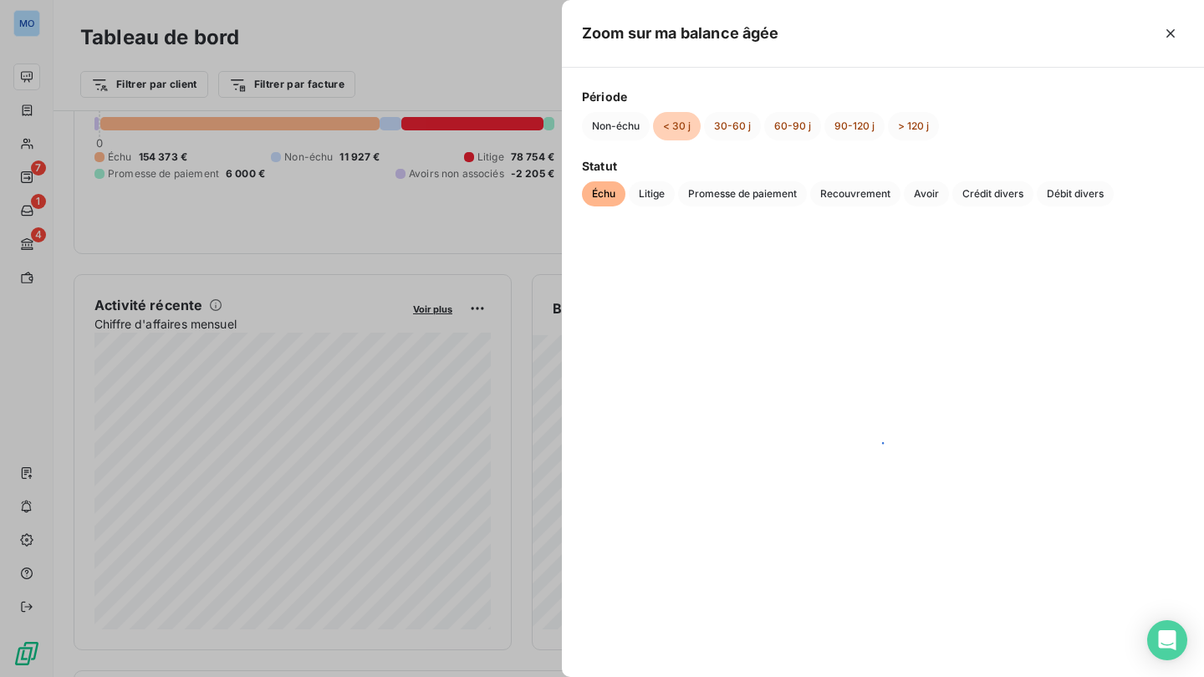
scroll to position [0, 0]
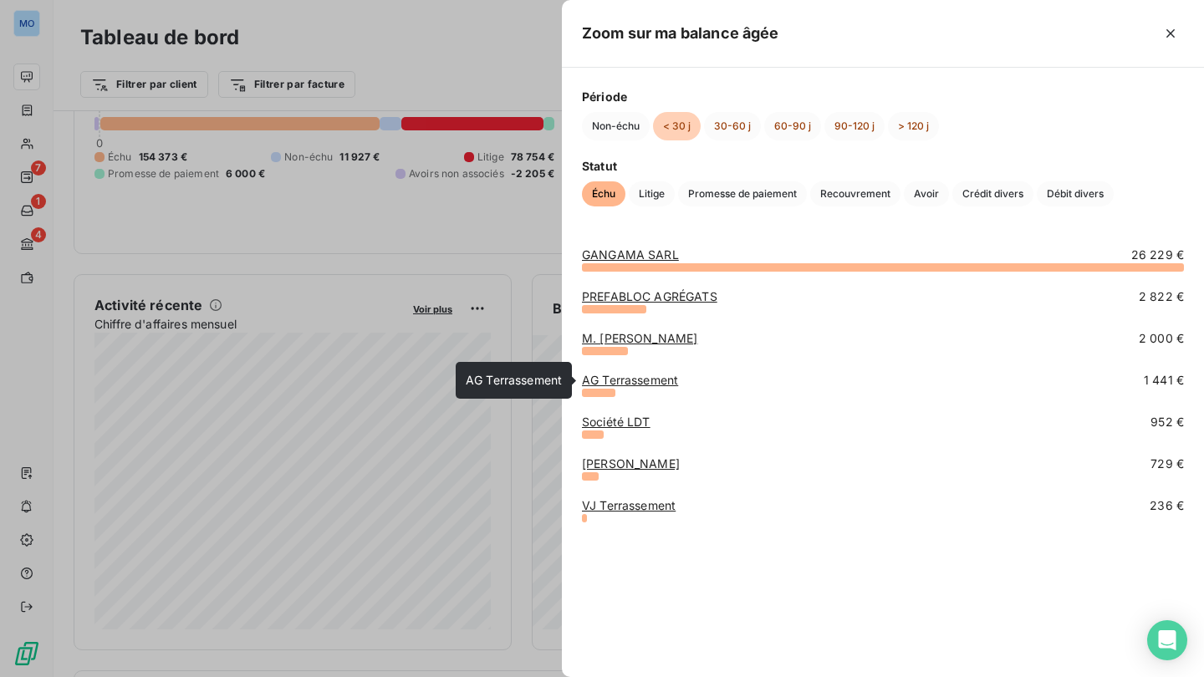
click at [653, 383] on link "AG Terrassement" at bounding box center [630, 380] width 96 height 14
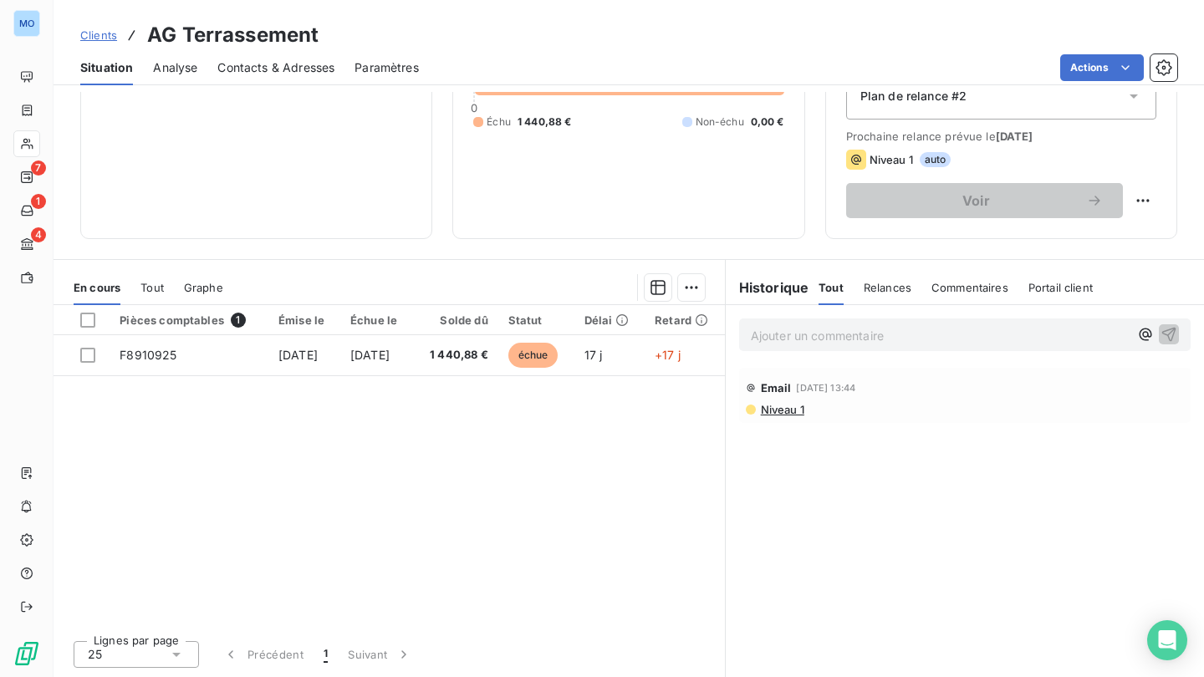
scroll to position [206, 0]
click at [787, 409] on span "Niveau 1" at bounding box center [781, 409] width 45 height 13
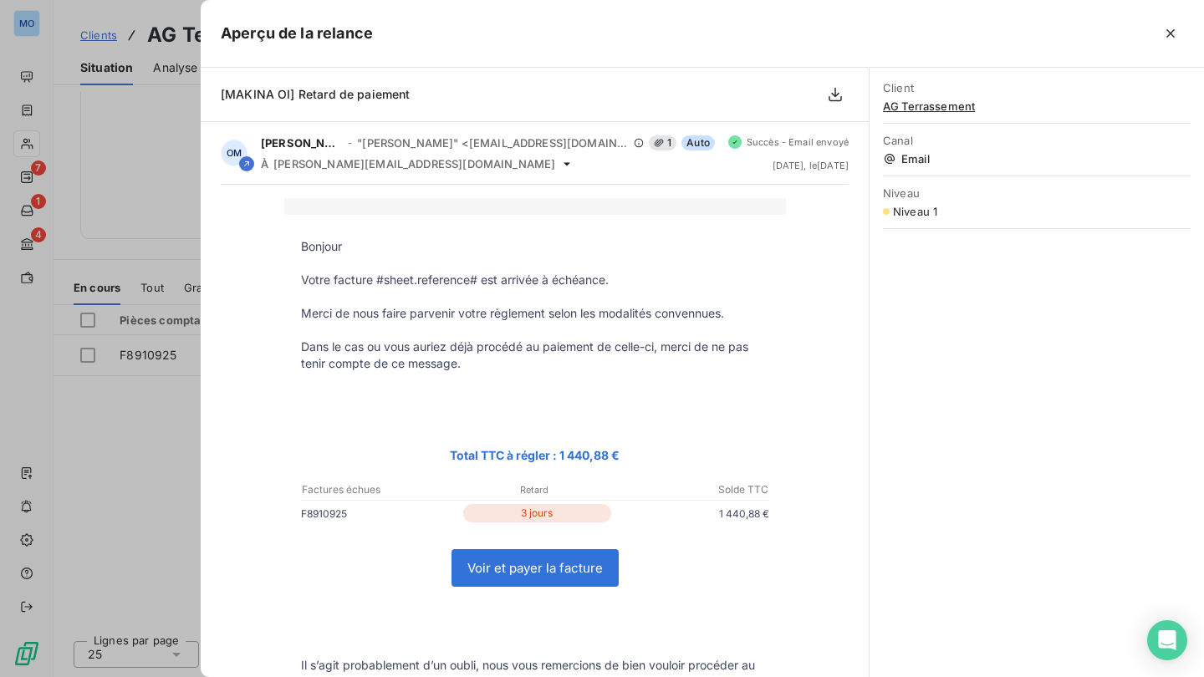
click at [136, 153] on div at bounding box center [602, 338] width 1204 height 677
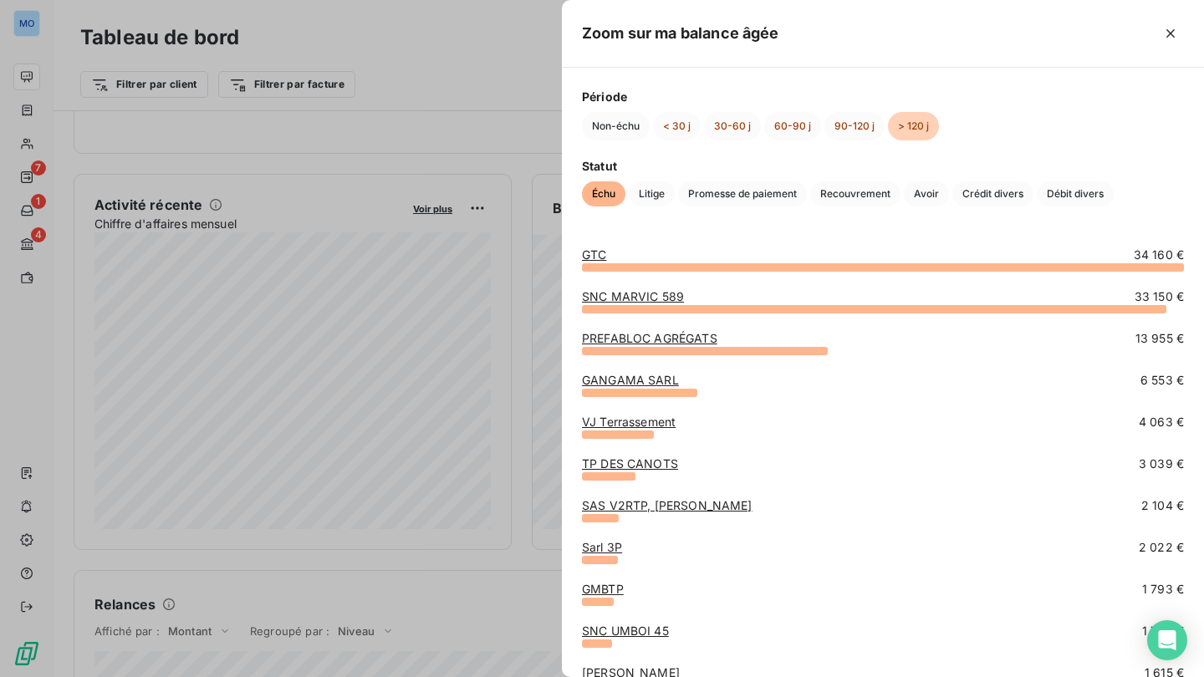
click at [291, 175] on div at bounding box center [602, 338] width 1204 height 677
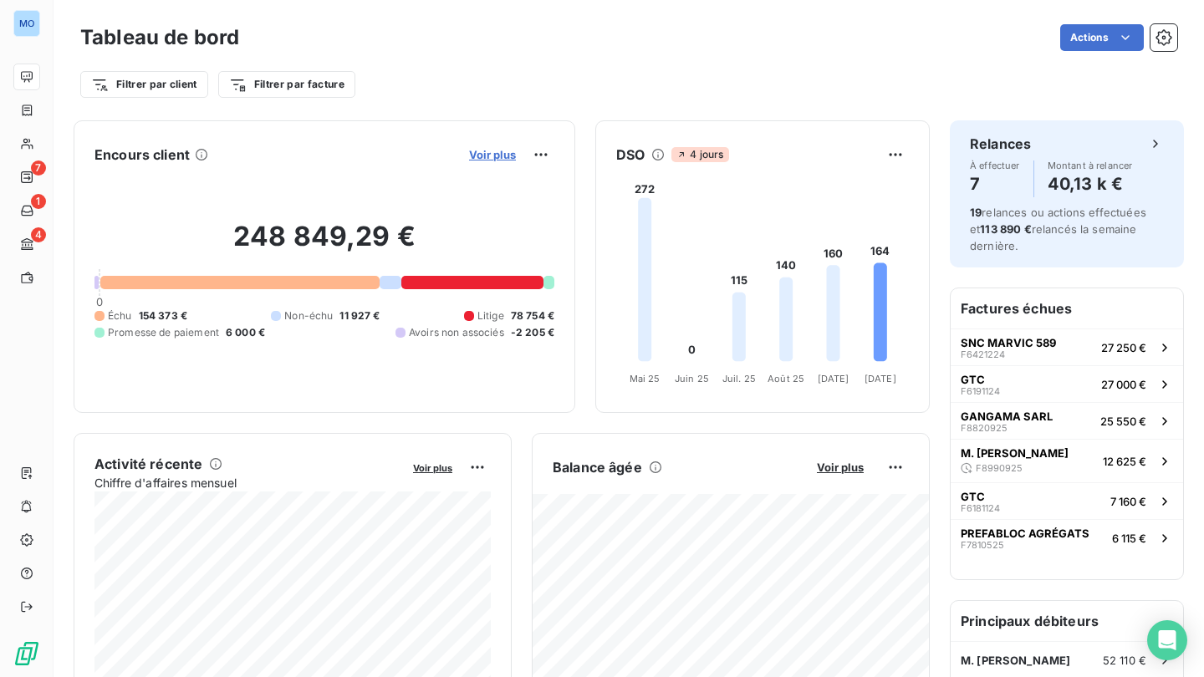
click at [489, 153] on span "Voir plus" at bounding box center [492, 154] width 47 height 13
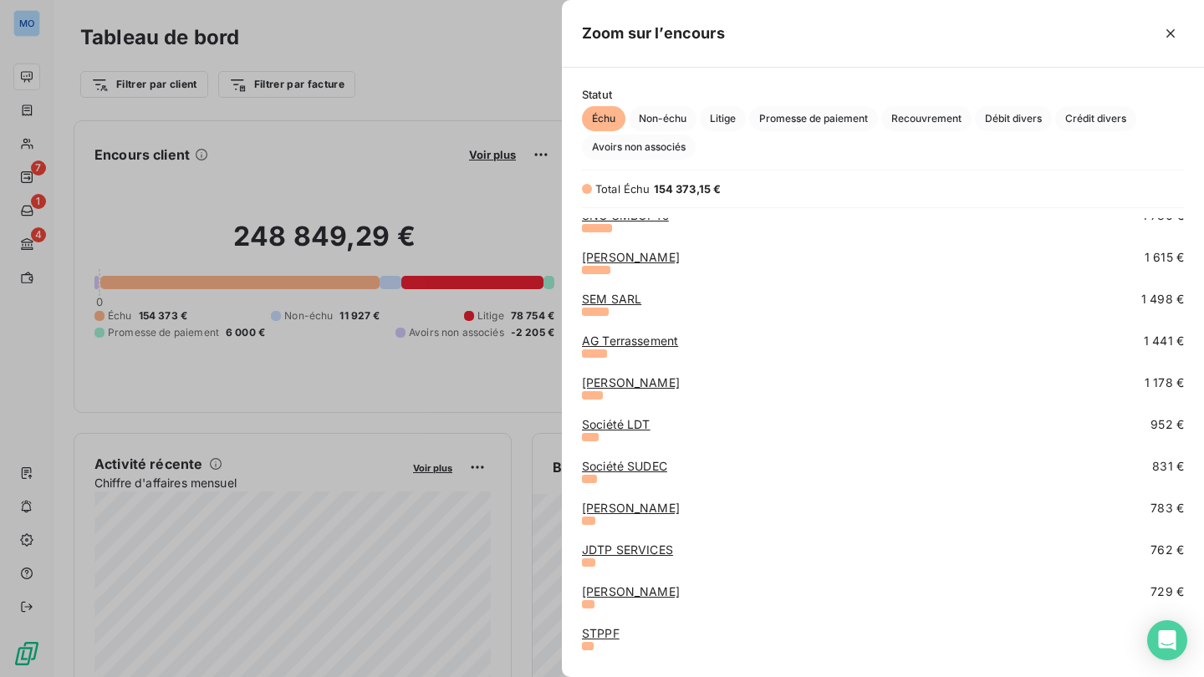
scroll to position [511, 0]
click at [650, 594] on link "[PERSON_NAME]" at bounding box center [631, 593] width 98 height 14
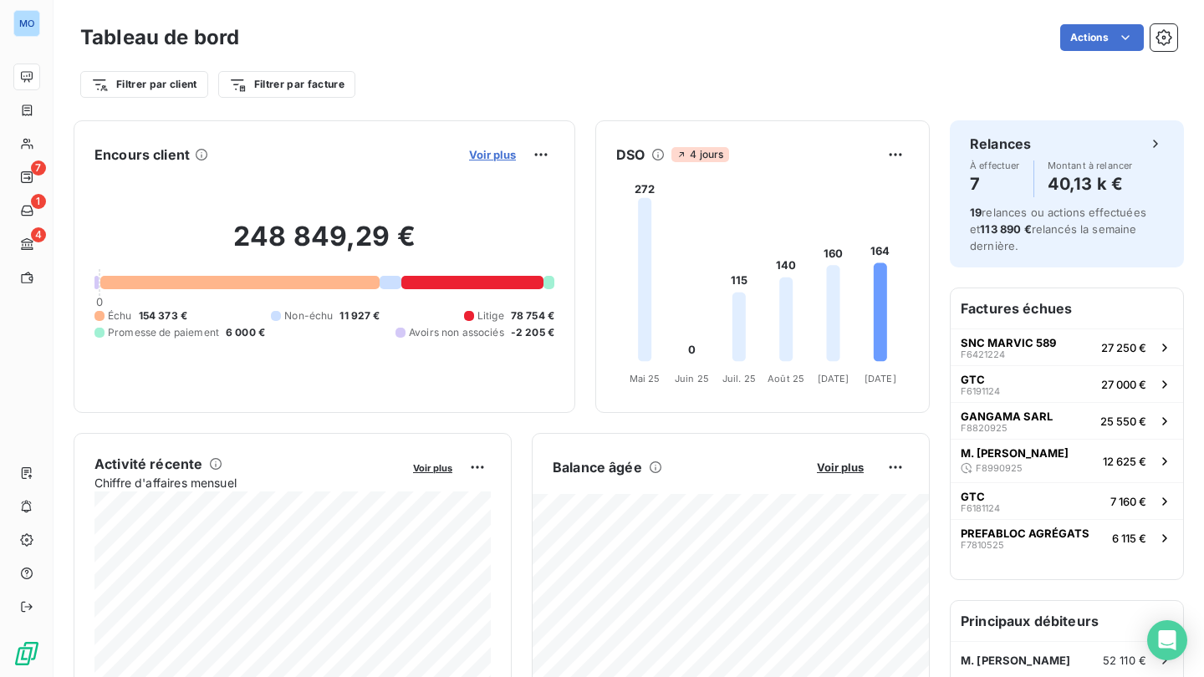
click at [488, 153] on span "Voir plus" at bounding box center [492, 154] width 47 height 13
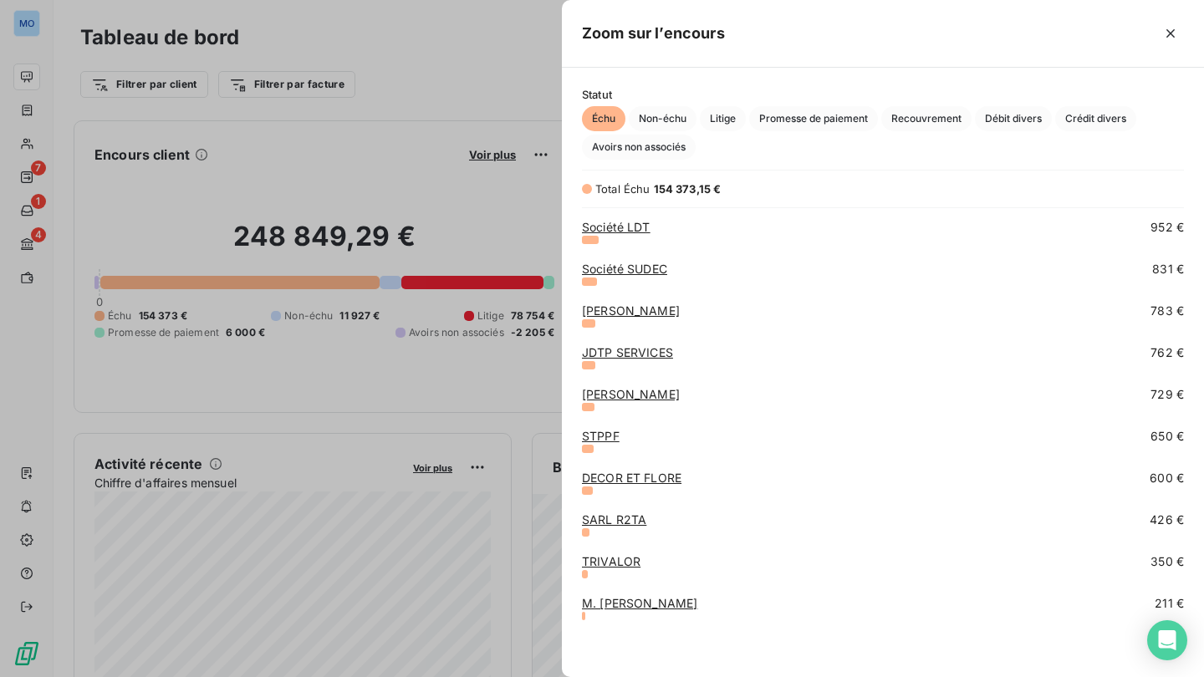
scroll to position [710, 0]
click at [468, 221] on div at bounding box center [602, 338] width 1204 height 677
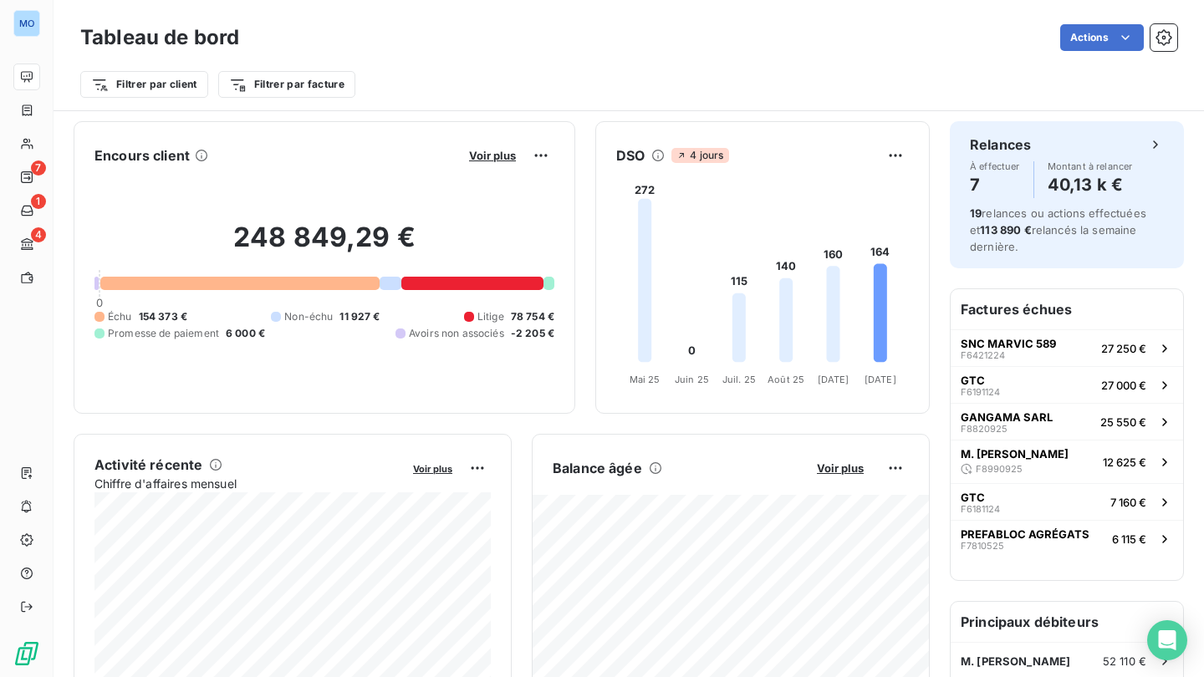
scroll to position [0, 0]
click at [507, 157] on span "Voir plus" at bounding box center [492, 154] width 47 height 13
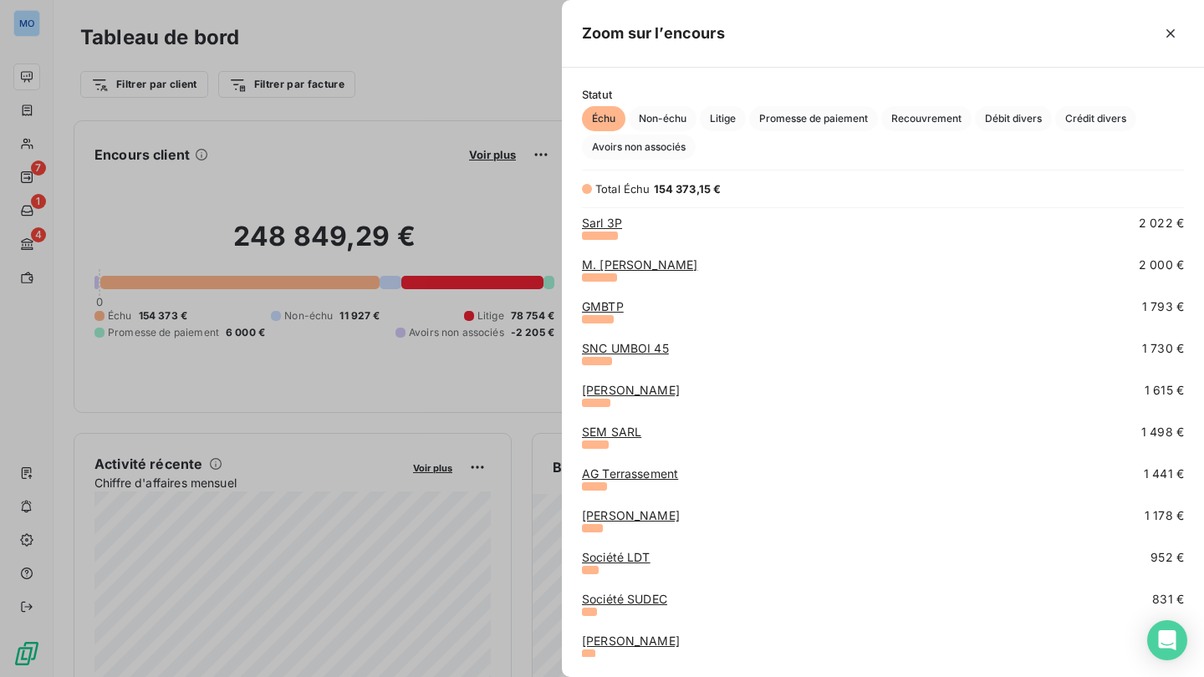
scroll to position [378, 0]
click at [492, 228] on div at bounding box center [602, 338] width 1204 height 677
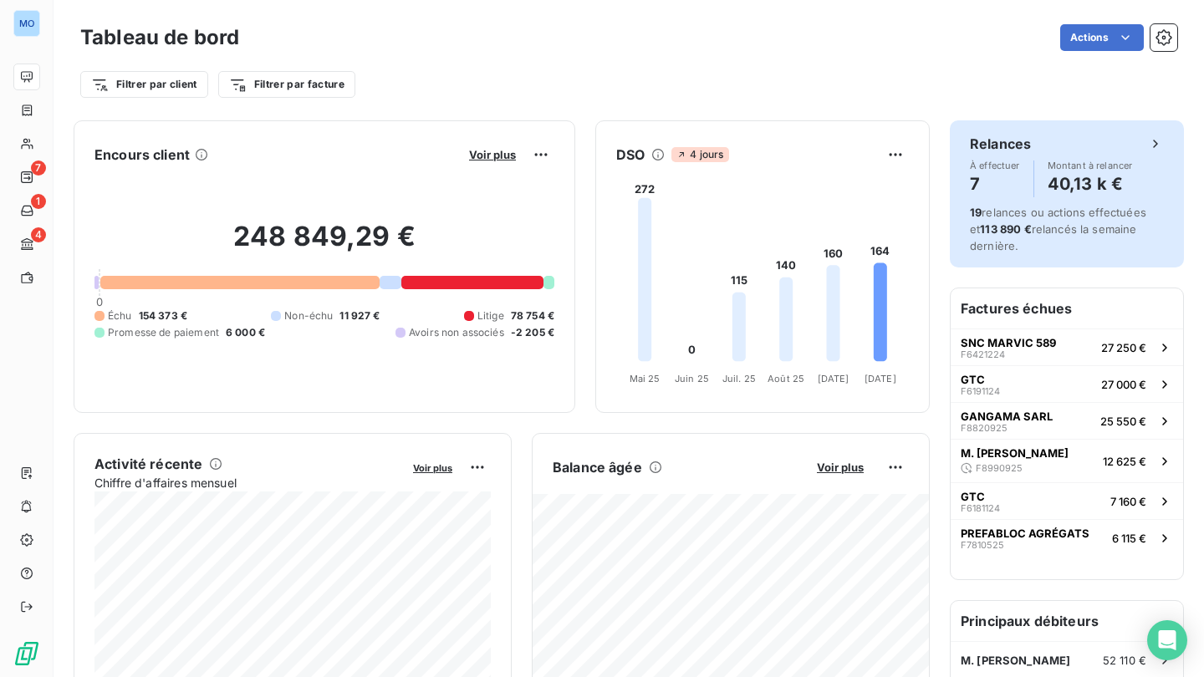
click at [1158, 143] on icon at bounding box center [1155, 144] width 4 height 8
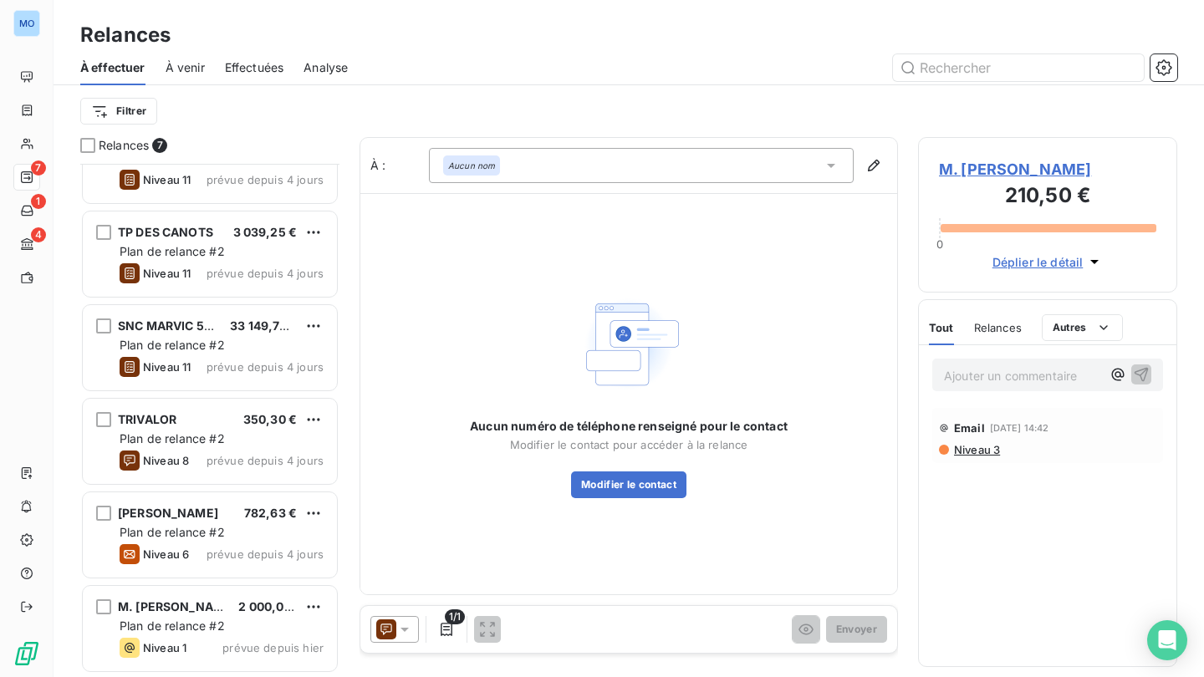
scroll to position [143, 0]
click at [675, 57] on div at bounding box center [773, 67] width 810 height 27
click at [508, 80] on div at bounding box center [773, 67] width 810 height 27
